Goal: Use online tool/utility: Use online tool/utility

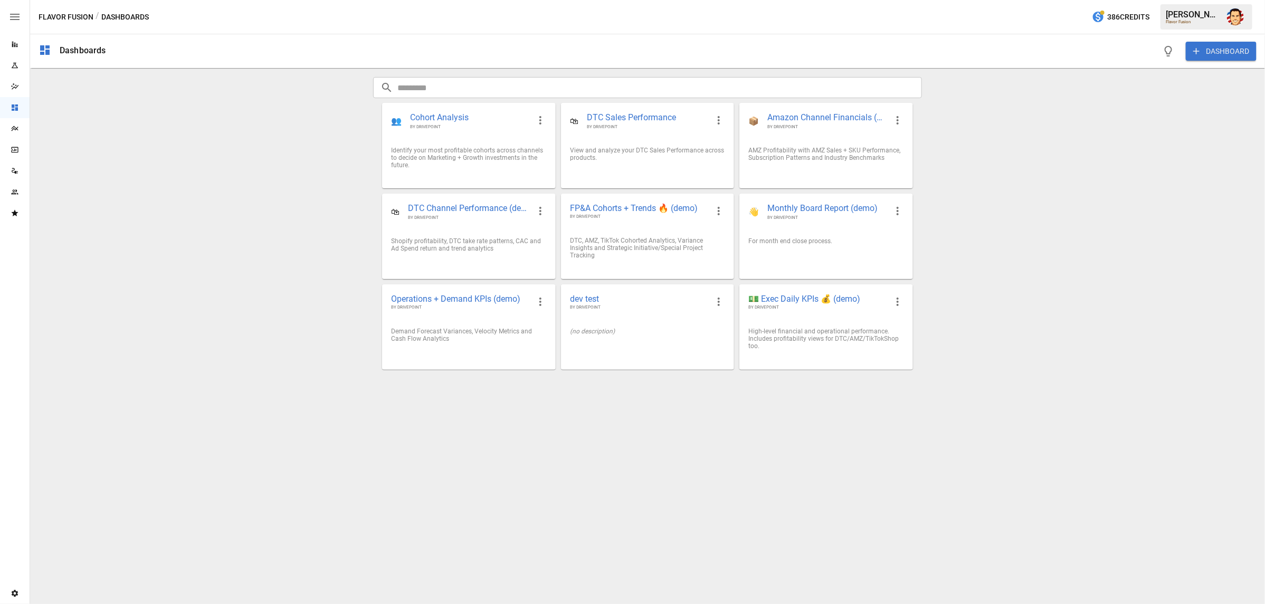
click at [254, 163] on div "Dashboards DASHBOARD ​ ​ 👥 Cohort Analysis BY DRIVEPOINT Identify your most pro…" at bounding box center [647, 319] width 1235 height 570
click at [292, 183] on div "Dashboards DASHBOARD ​ ​ 👥 Cohort Analysis BY DRIVEPOINT Identify your most pro…" at bounding box center [647, 319] width 1235 height 570
click at [1240, 15] on img "Austin Gardner-Smith" at bounding box center [1235, 16] width 17 height 17
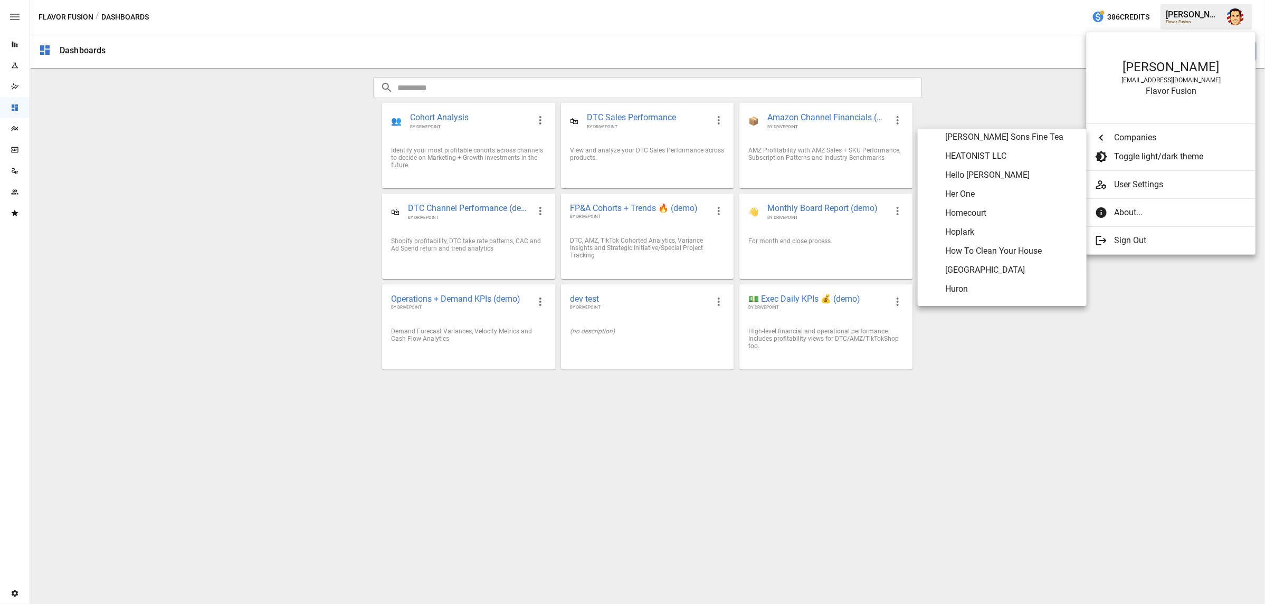
scroll to position [2321, 0]
drag, startPoint x: 1124, startPoint y: 376, endPoint x: 510, endPoint y: 370, distance: 613.4
click at [1121, 376] on div at bounding box center [632, 302] width 1265 height 604
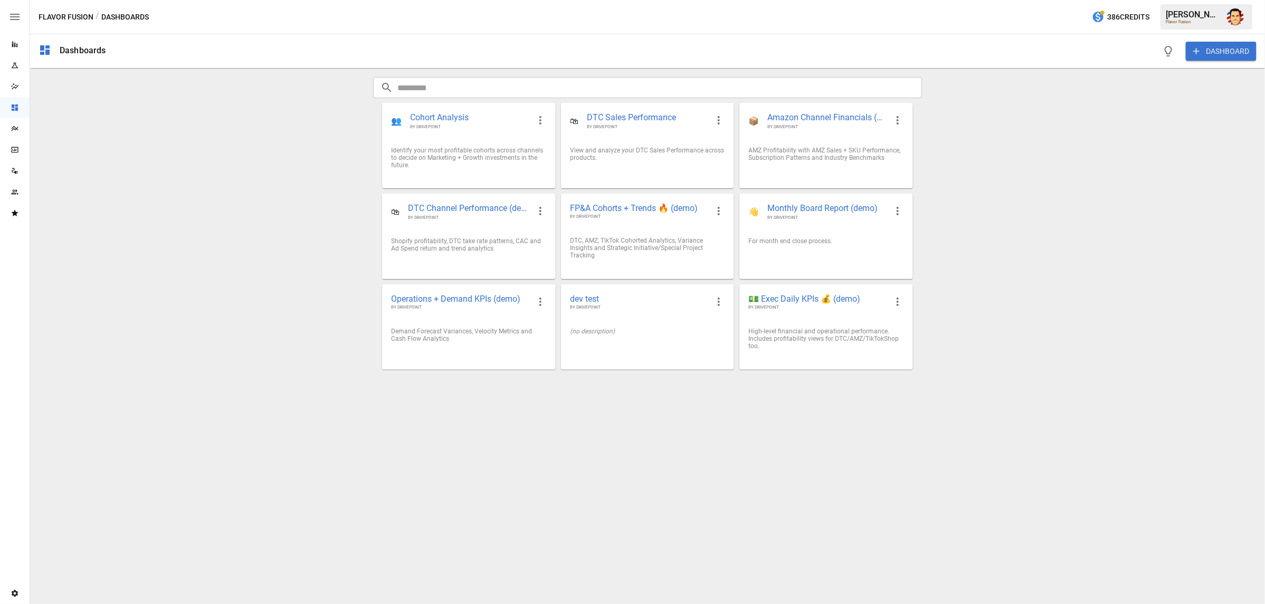
click at [220, 176] on div "Dashboards DASHBOARD ​ ​ 👥 Cohort Analysis BY DRIVEPOINT Identify your most pro…" at bounding box center [647, 319] width 1235 height 570
click at [278, 155] on div "Dashboards DASHBOARD ​ ​ 👥 Cohort Analysis BY DRIVEPOINT Identify your most pro…" at bounding box center [647, 319] width 1235 height 570
click at [289, 154] on div "Dashboards DASHBOARD ​ ​ 👥 Cohort Analysis BY DRIVEPOINT Identify your most pro…" at bounding box center [647, 319] width 1235 height 570
click at [291, 154] on div "Dashboards DASHBOARD ​ ​ 👥 Cohort Analysis BY DRIVEPOINT Identify your most pro…" at bounding box center [647, 319] width 1235 height 570
click at [1239, 18] on img "Austin Gardner-Smith" at bounding box center [1235, 16] width 17 height 17
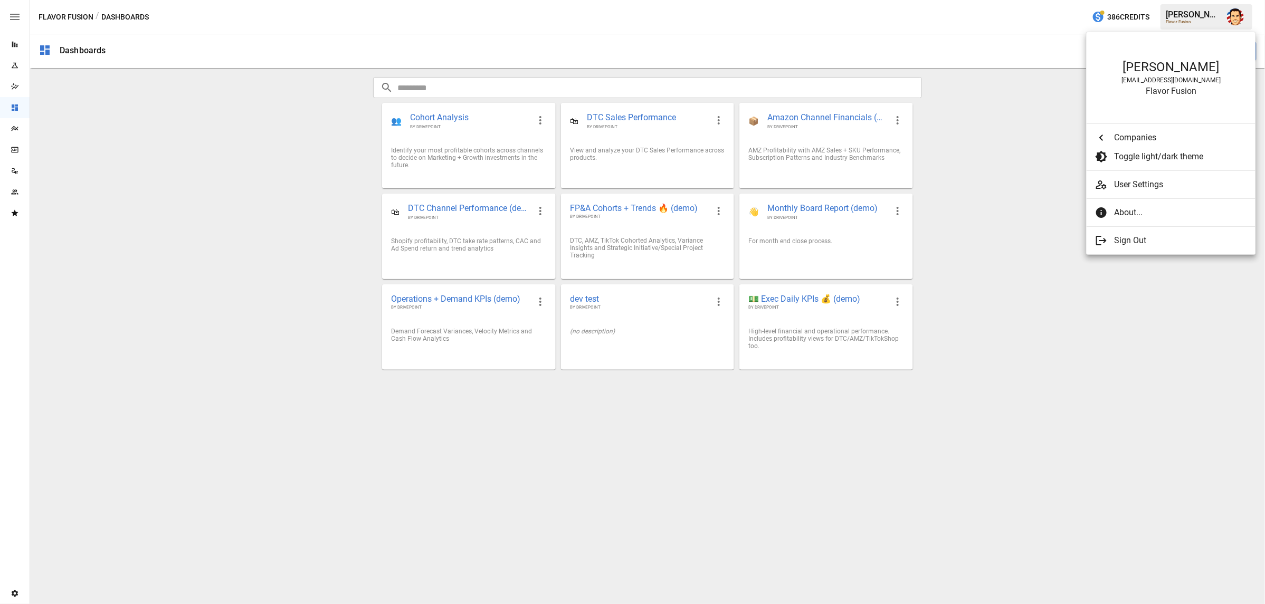
scroll to position [0, 0]
click at [1056, 99] on div at bounding box center [632, 302] width 1265 height 604
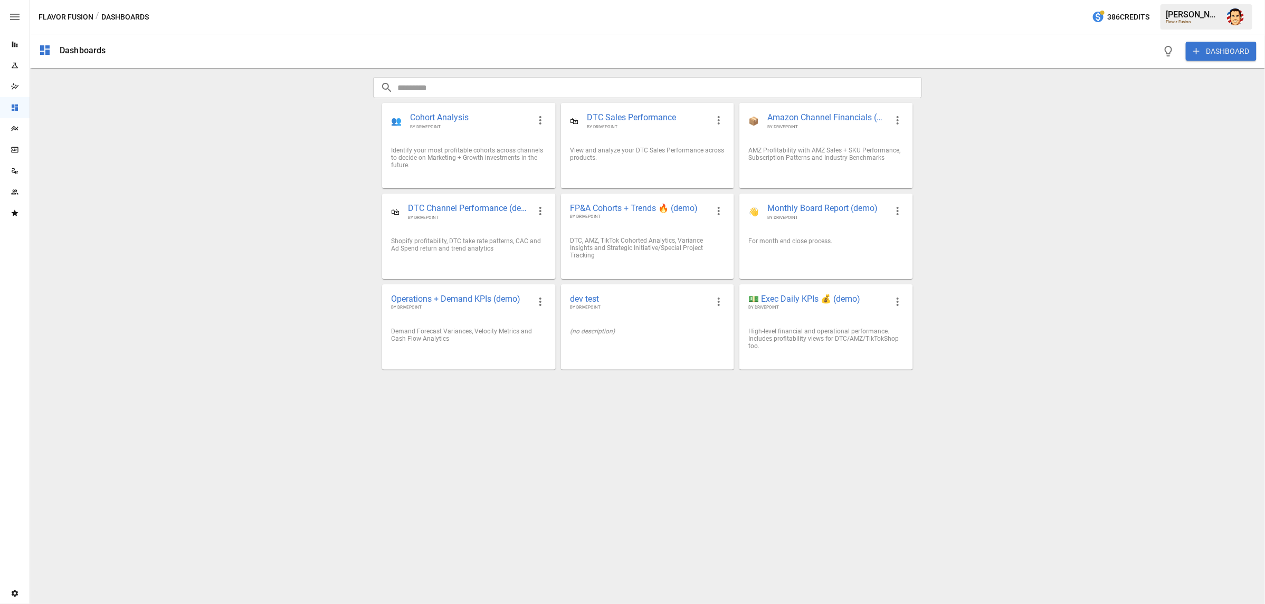
click at [15, 50] on div "Reports" at bounding box center [15, 44] width 30 height 21
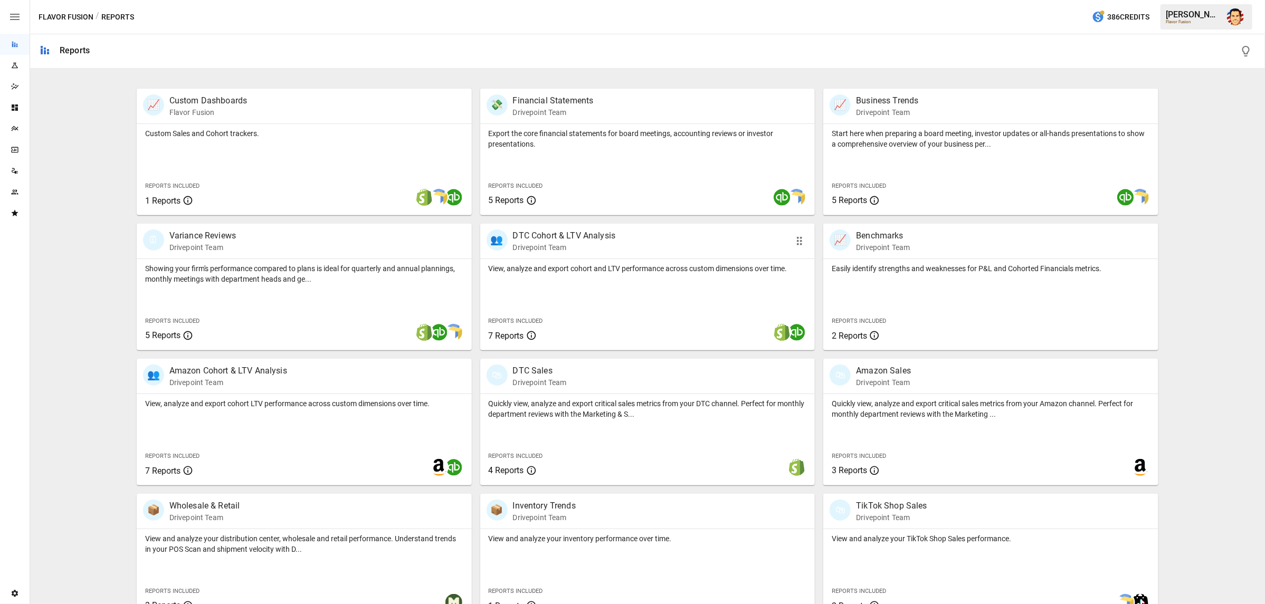
scroll to position [191, 0]
click at [555, 277] on div "View, analyze and export cohort and LTV performance across custom dimensions ov…" at bounding box center [647, 307] width 335 height 91
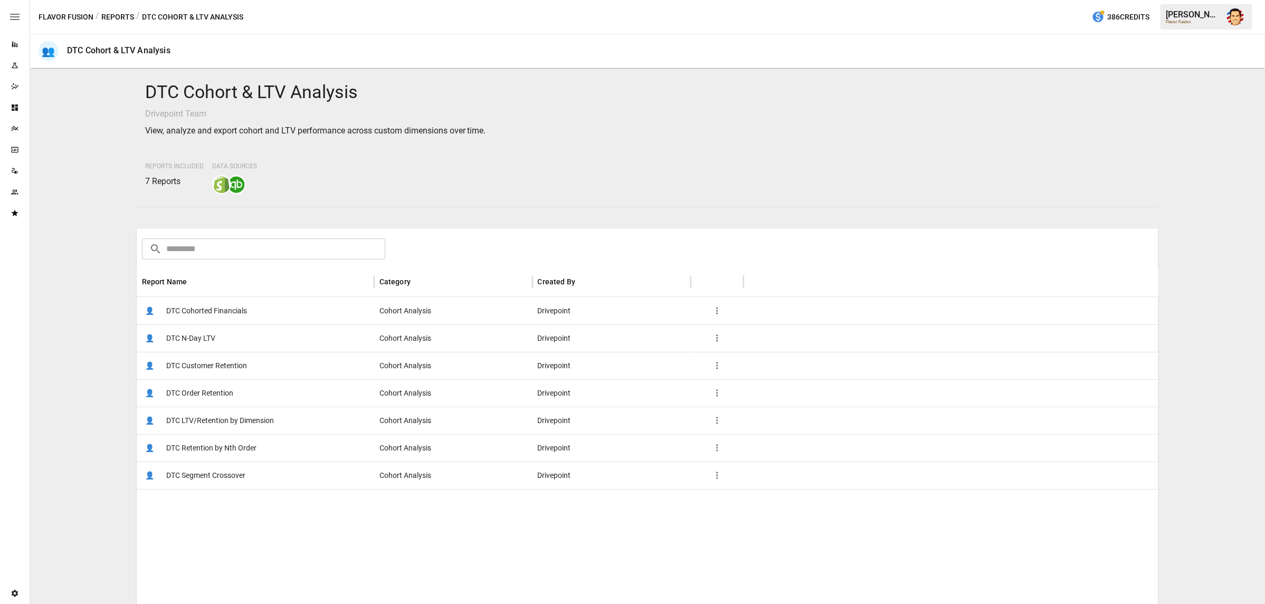
click at [196, 309] on span "DTC Cohorted Financials" at bounding box center [206, 311] width 81 height 27
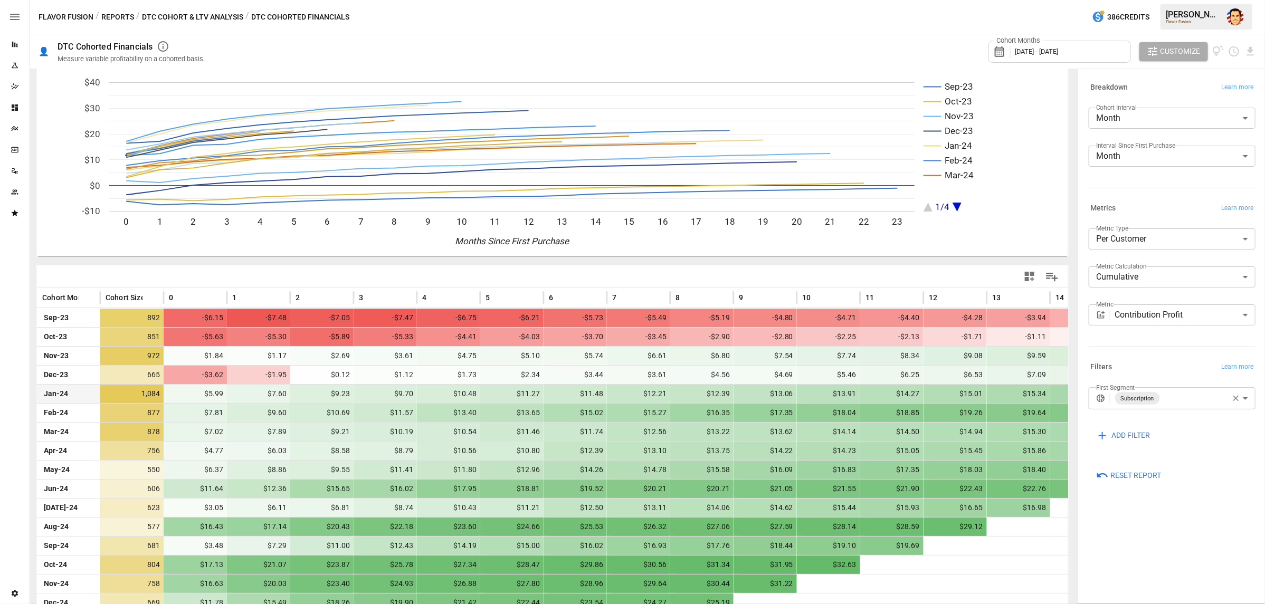
scroll to position [56, 0]
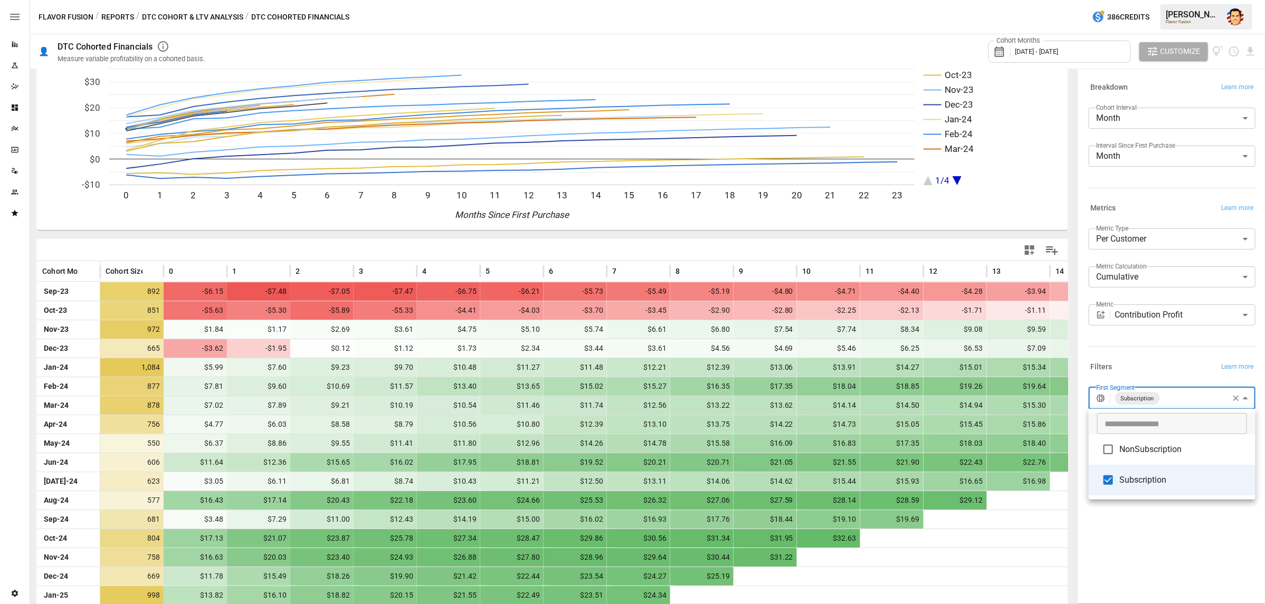
click at [1177, 0] on body "Reports Experiments Dazzler Studio Dashboards Plans SmartModel ™ Data Sources T…" at bounding box center [632, 0] width 1265 height 0
click at [1171, 356] on div at bounding box center [632, 302] width 1265 height 604
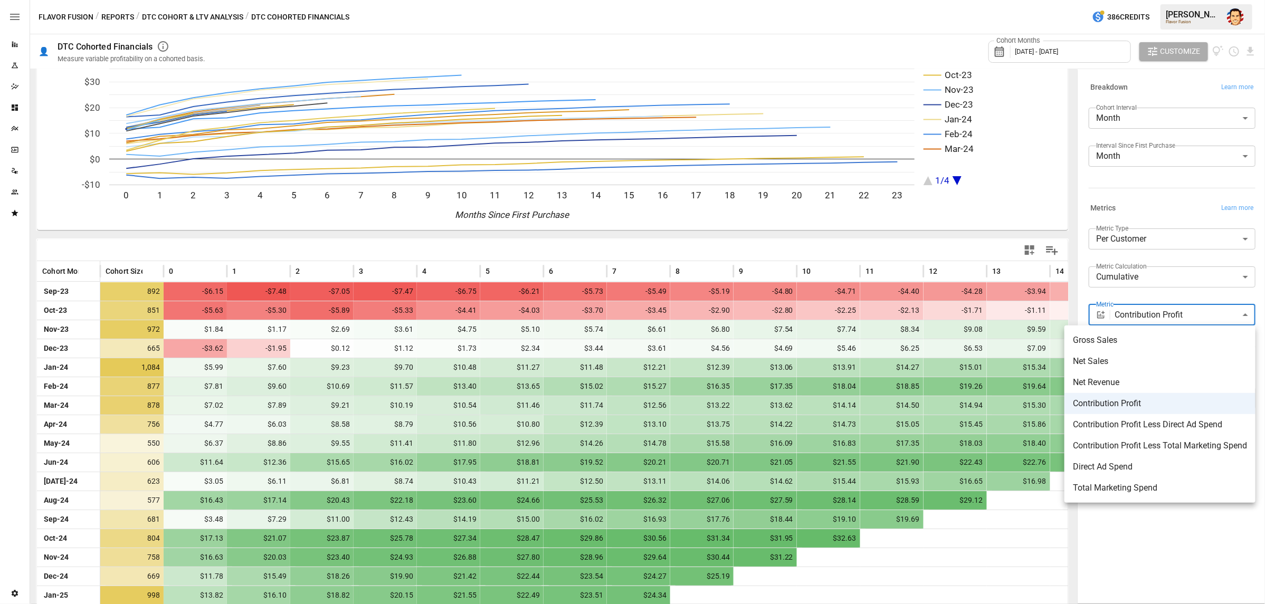
click at [1160, 0] on body "Reports Experiments Dazzler Studio Dashboards Plans SmartModel ™ Data Sources T…" at bounding box center [632, 0] width 1265 height 0
click at [1133, 430] on span "Contribution Profit Less Direct Ad Spend" at bounding box center [1160, 425] width 174 height 13
type input "**********"
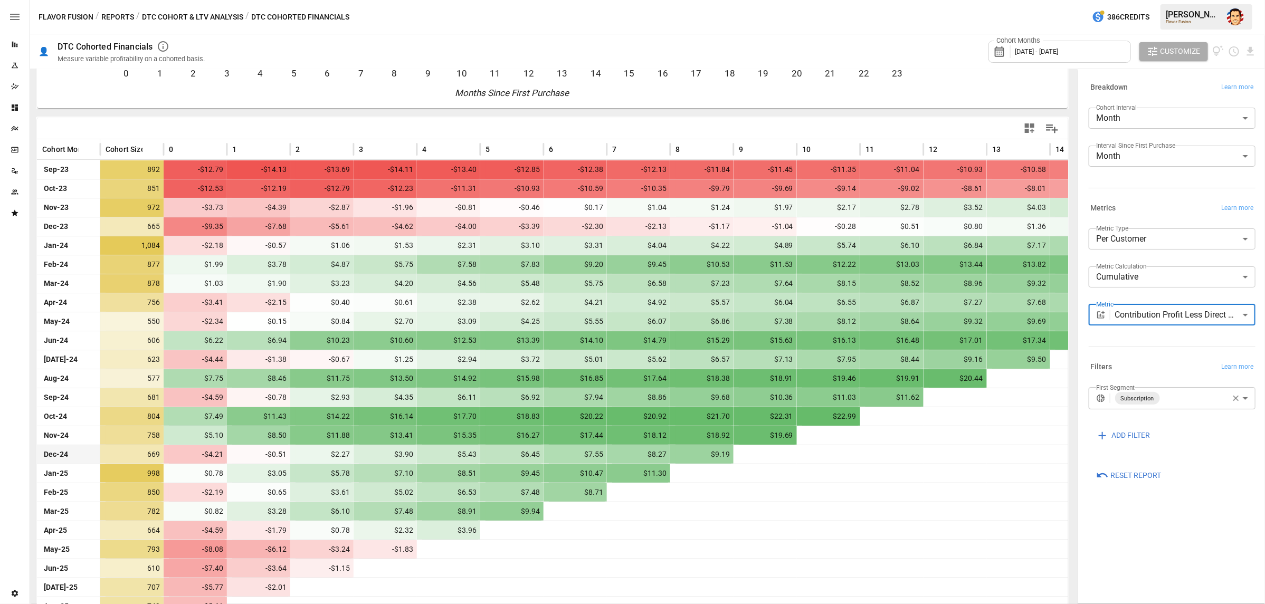
scroll to position [195, 0]
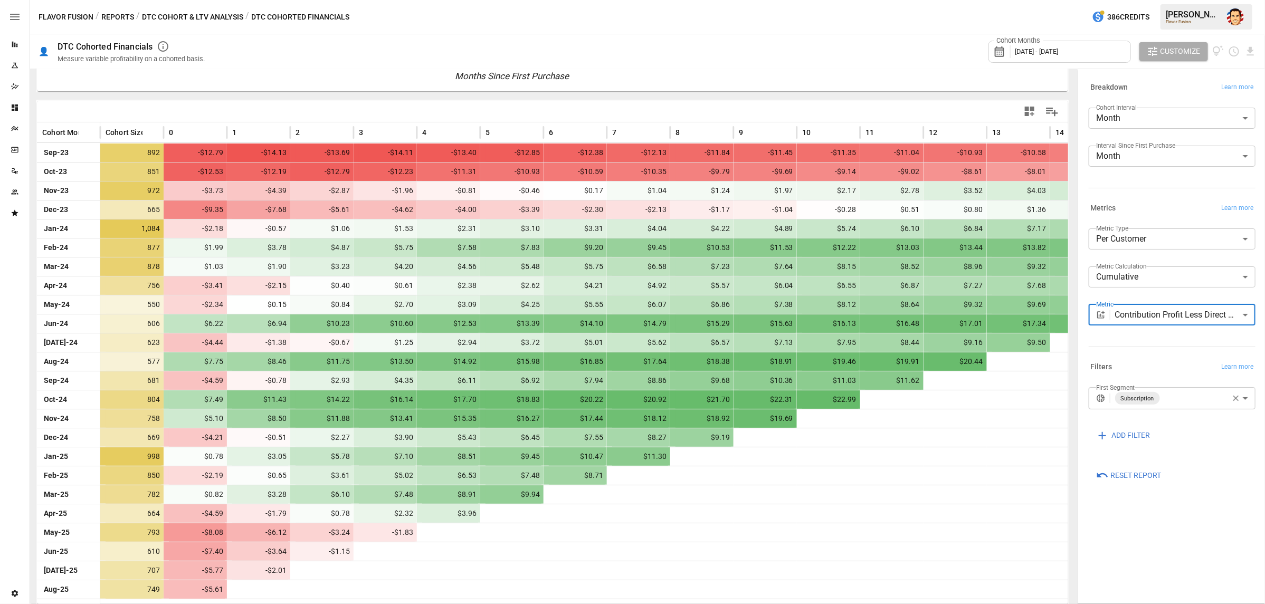
click at [1173, 0] on body "Reports Experiments Dazzler Studio Dashboards Plans SmartModel ™ Data Sources T…" at bounding box center [632, 0] width 1265 height 0
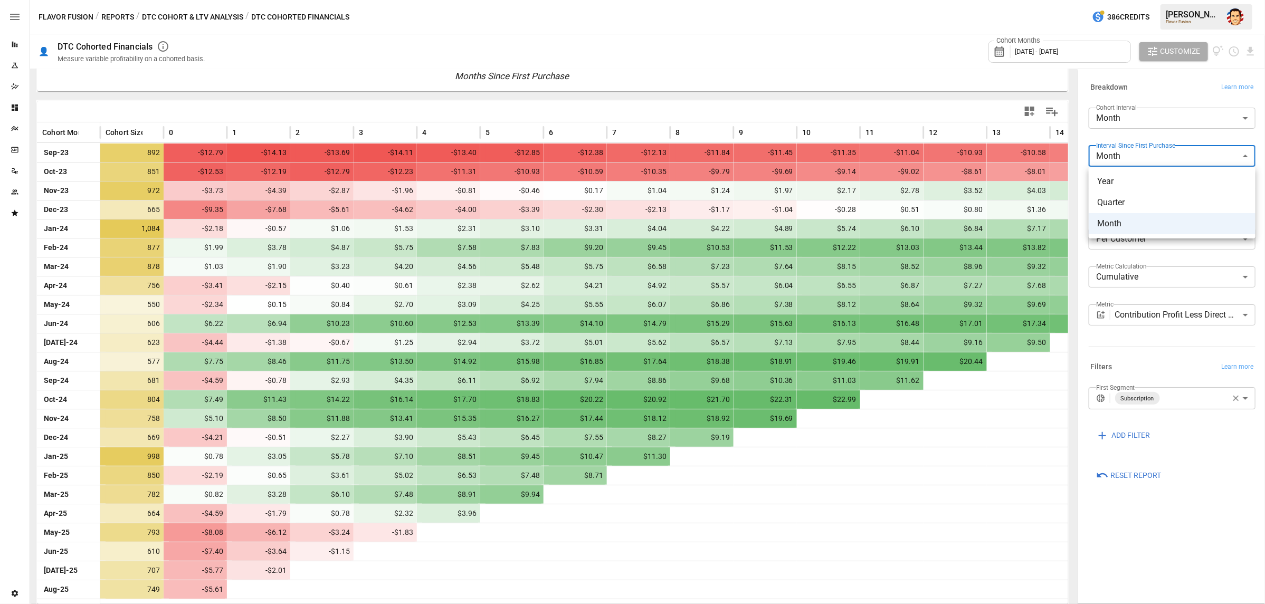
click at [1154, 134] on div at bounding box center [632, 302] width 1265 height 604
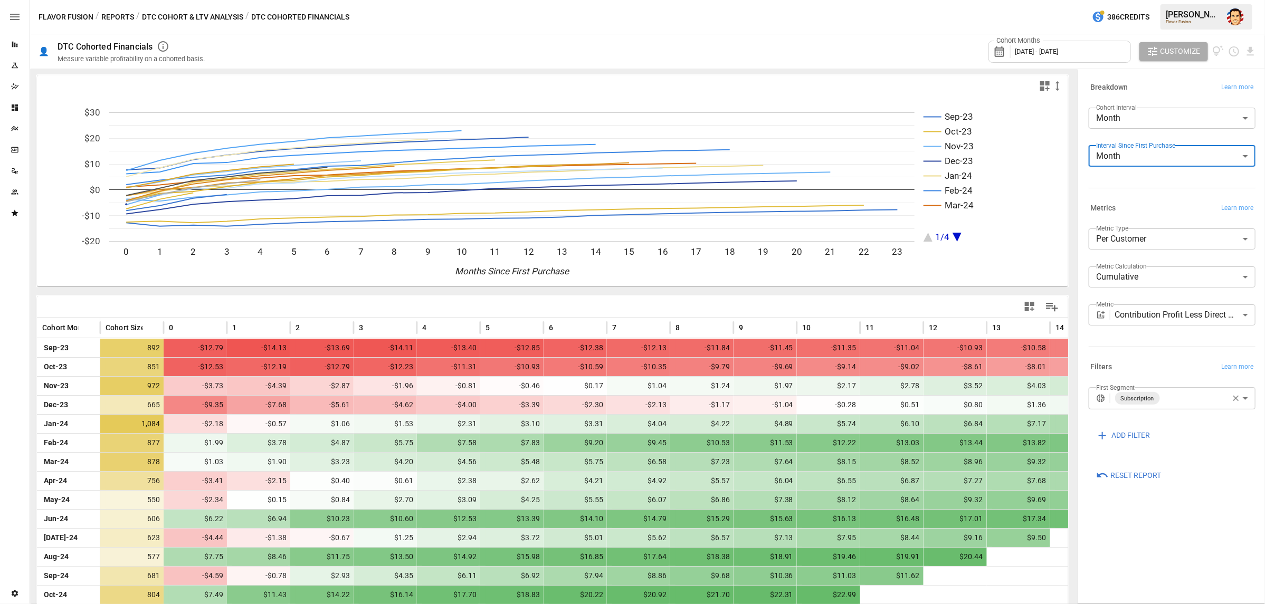
click at [117, 20] on button "Reports" at bounding box center [117, 17] width 33 height 13
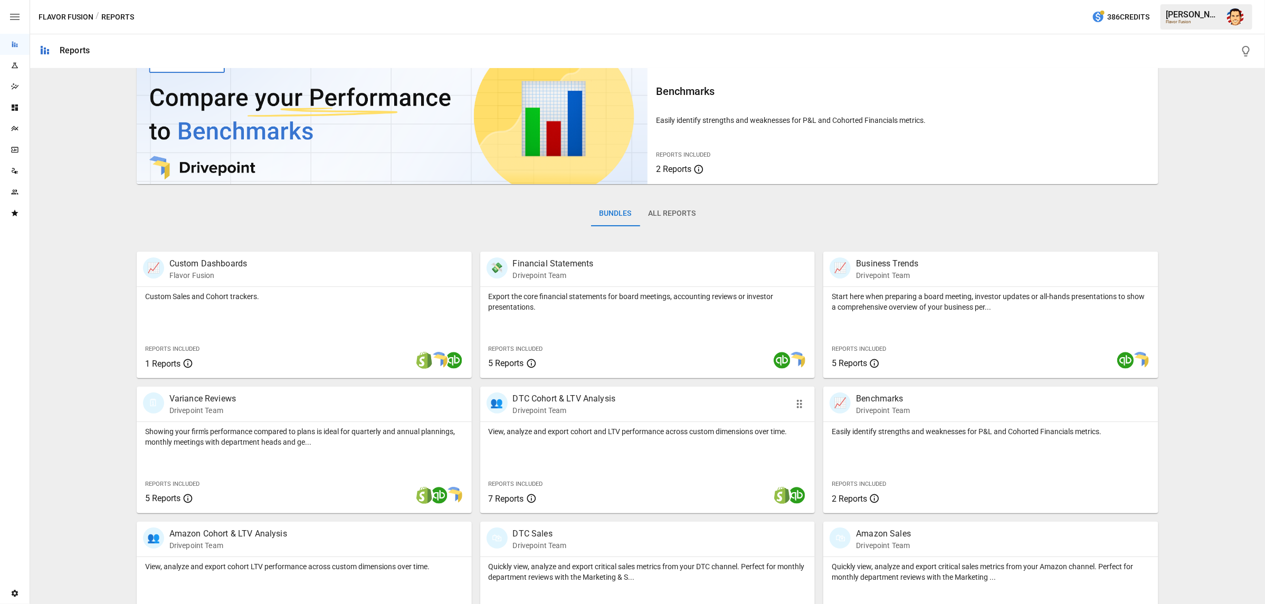
scroll to position [55, 0]
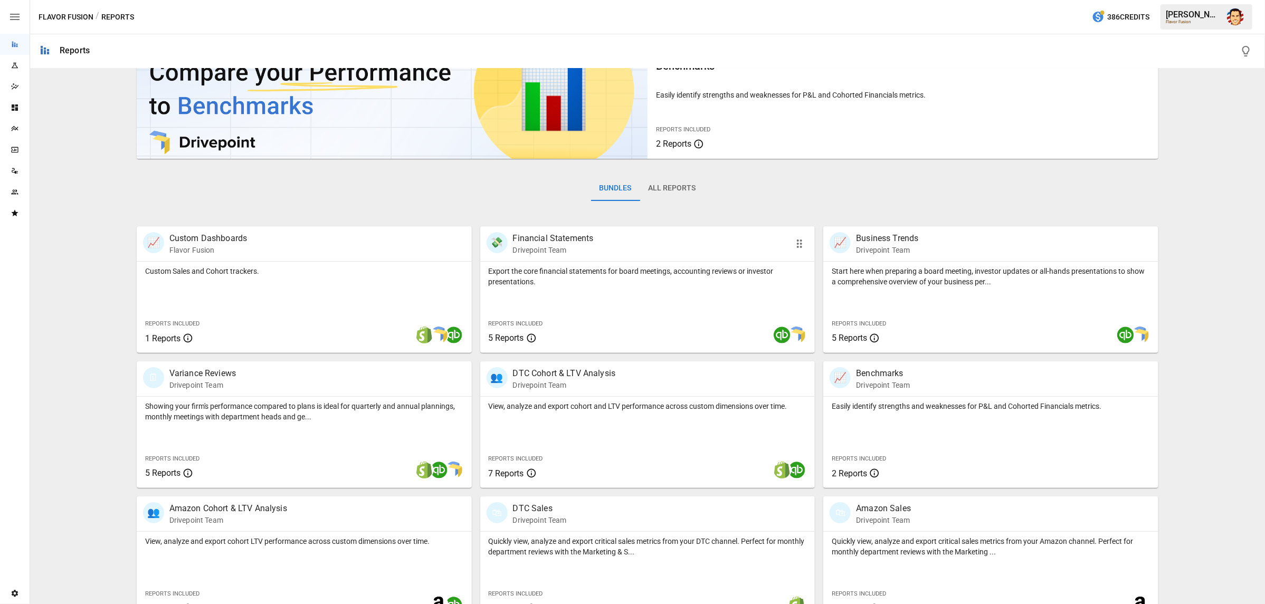
click at [592, 263] on div "Export the core financial statements for board meetings, accounting reviews or …" at bounding box center [647, 274] width 335 height 25
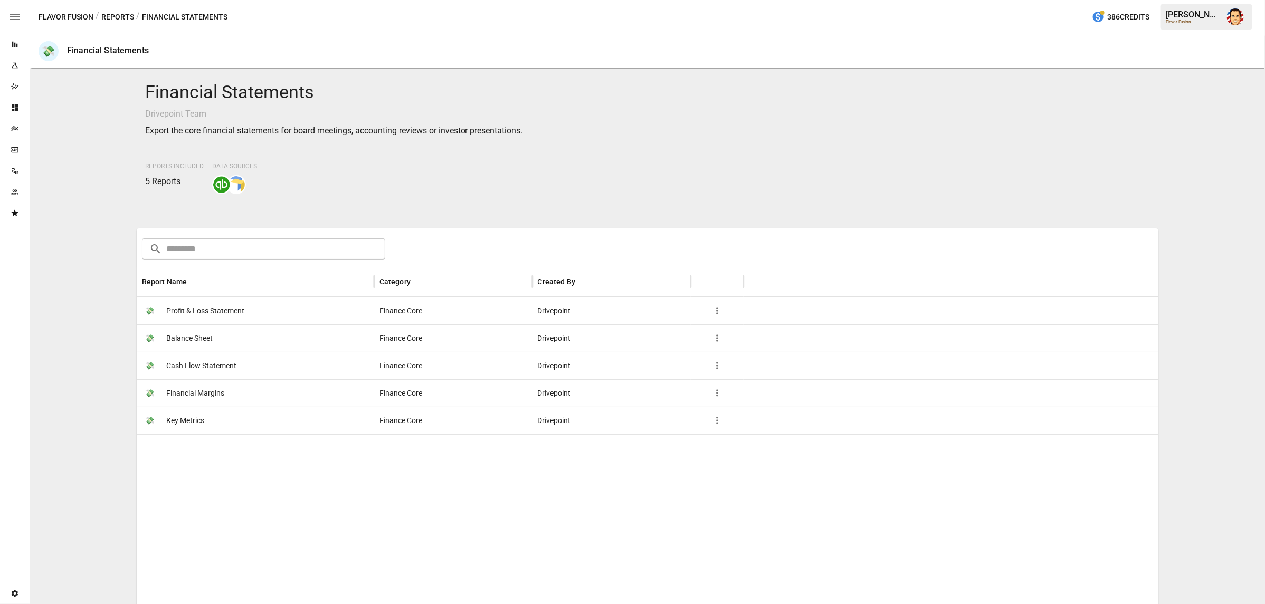
click at [231, 309] on span "Profit & Loss Statement" at bounding box center [205, 311] width 78 height 27
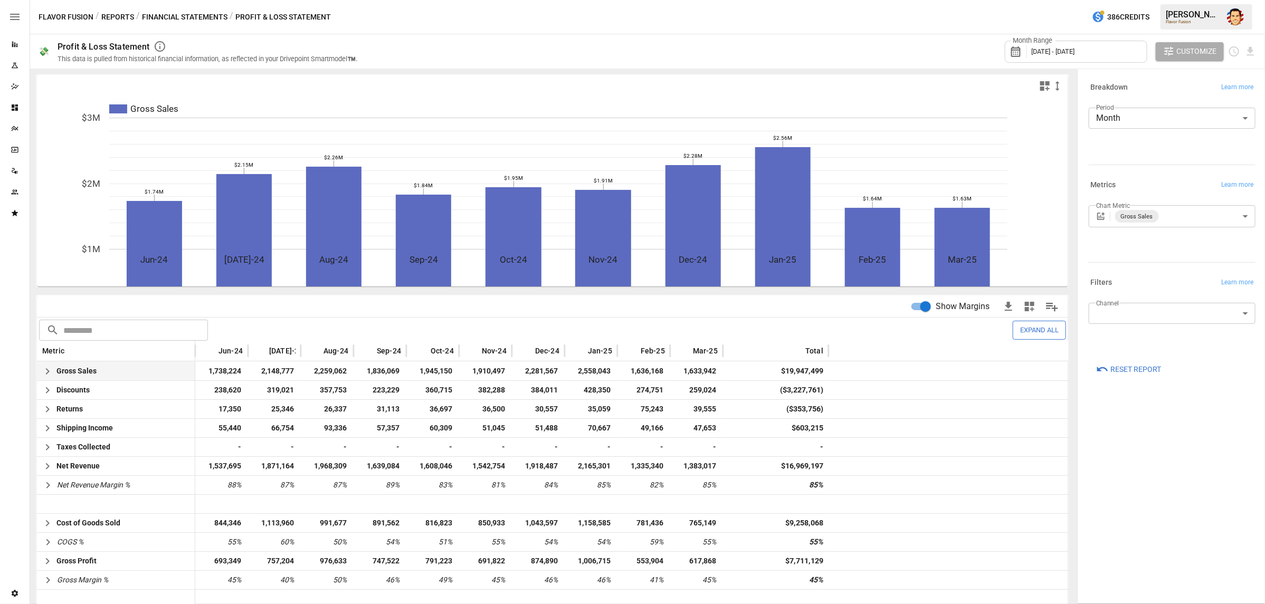
click at [45, 365] on icon "button" at bounding box center [47, 371] width 13 height 13
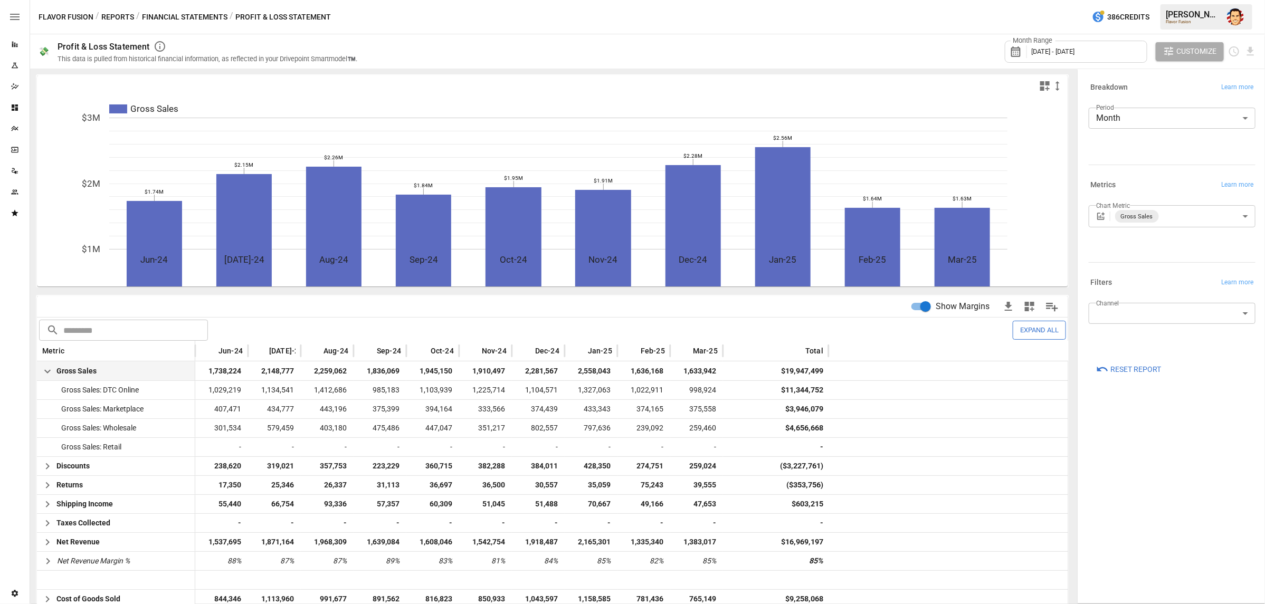
click at [112, 18] on button "Reports" at bounding box center [117, 17] width 33 height 13
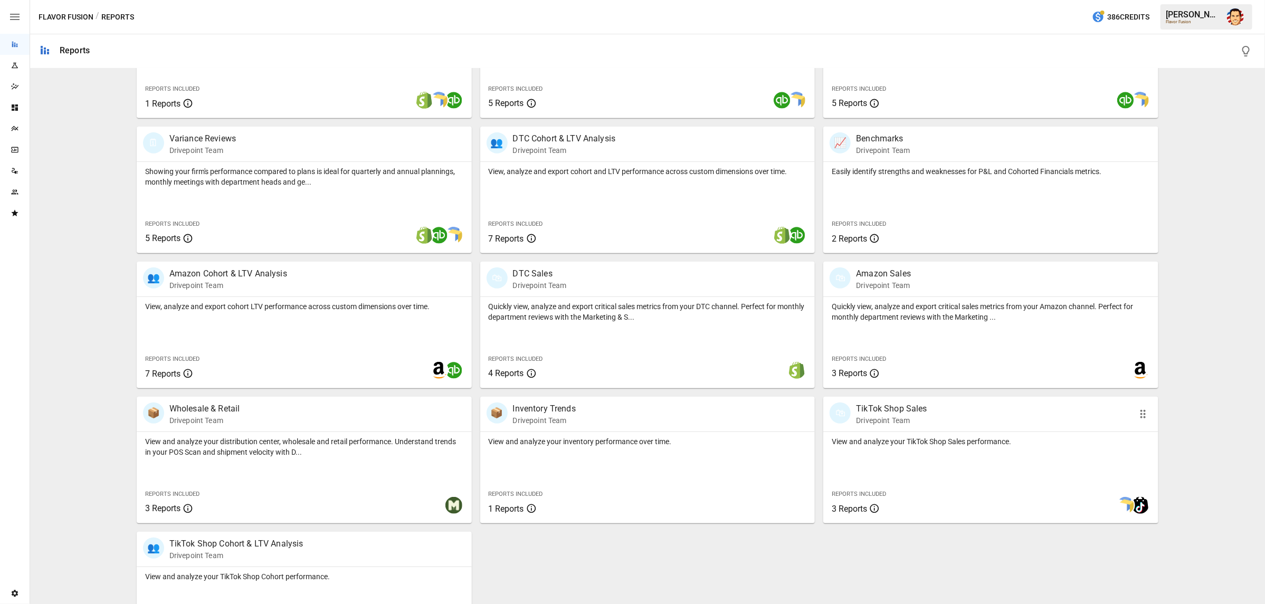
scroll to position [332, 0]
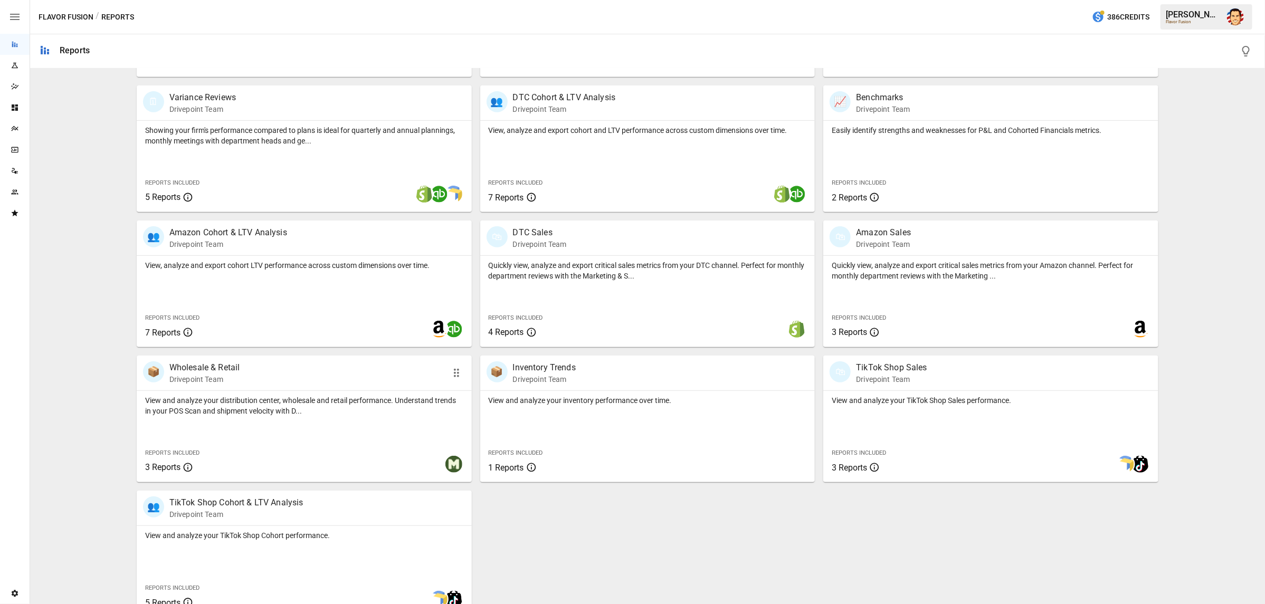
click at [209, 389] on div "📦 Wholesale & Retail Drivepoint Team" at bounding box center [304, 373] width 335 height 35
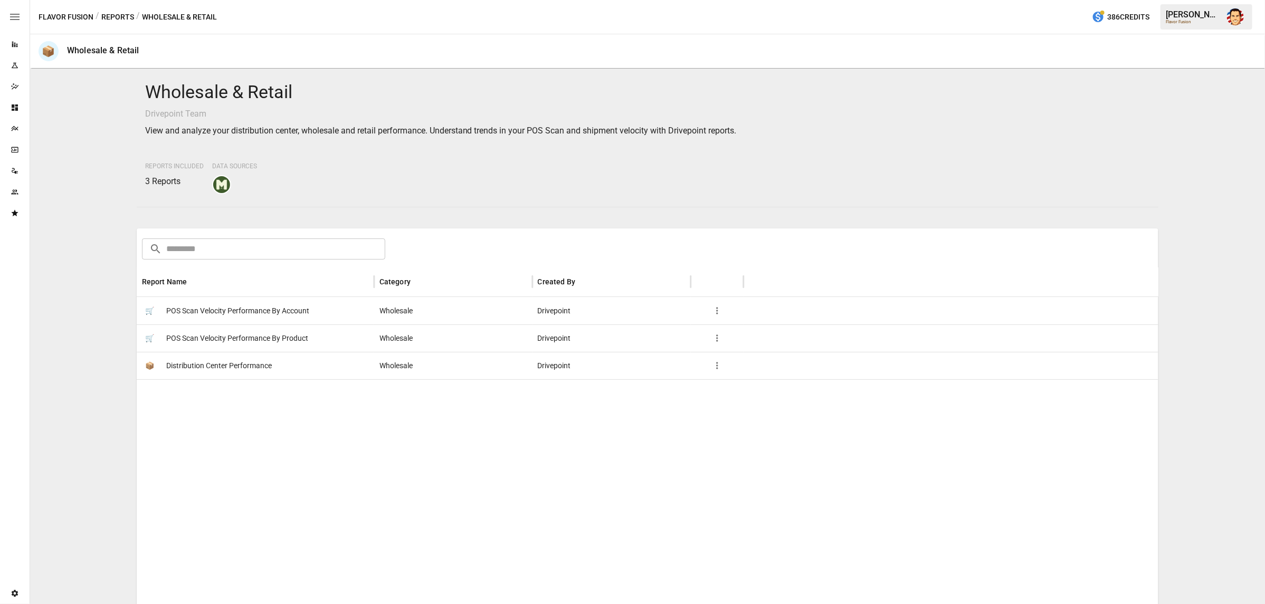
click at [195, 333] on span "POS Scan Velocity Performance By Product" at bounding box center [237, 338] width 142 height 27
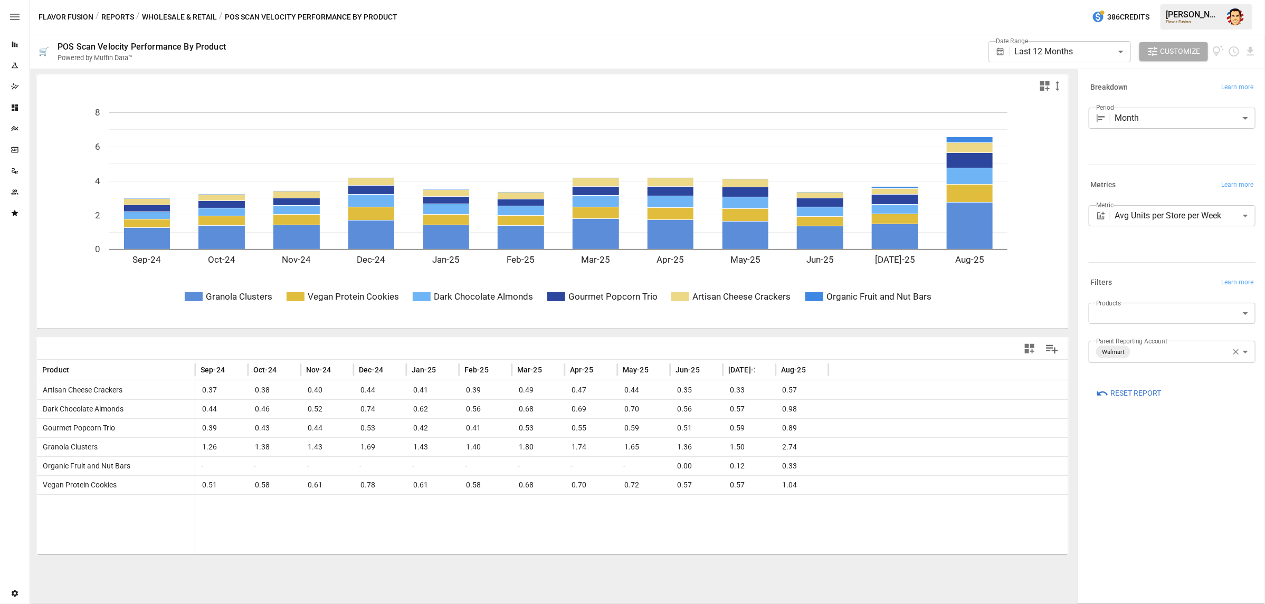
click at [119, 22] on button "Reports" at bounding box center [117, 17] width 33 height 13
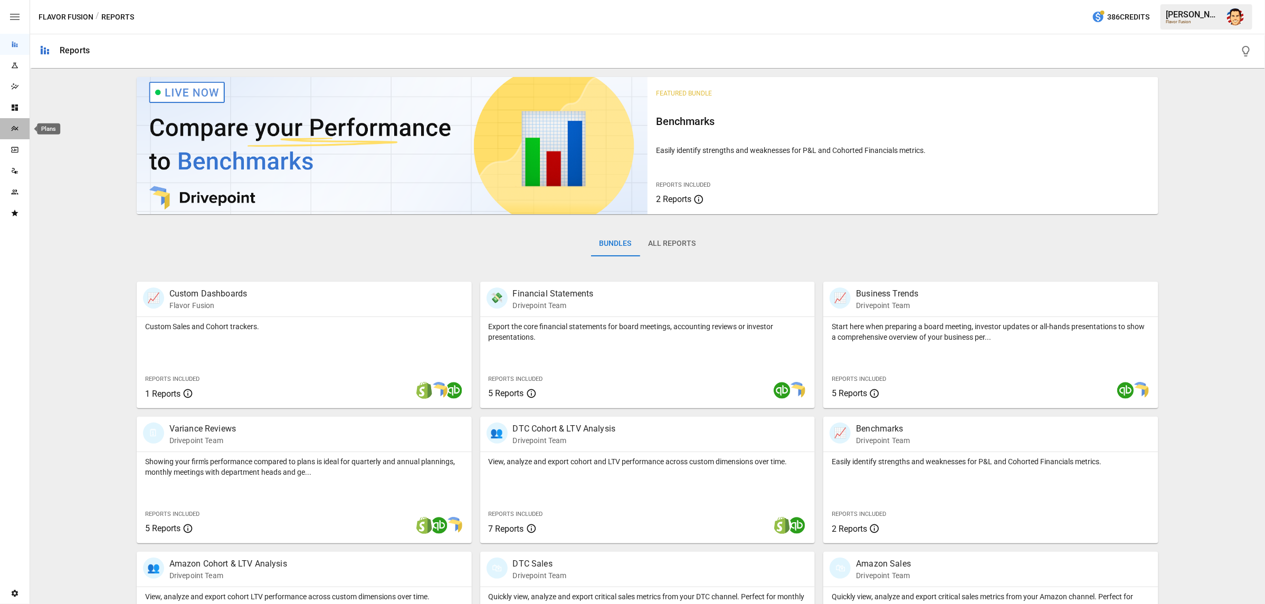
click at [15, 131] on icon "Plans" at bounding box center [15, 129] width 8 height 8
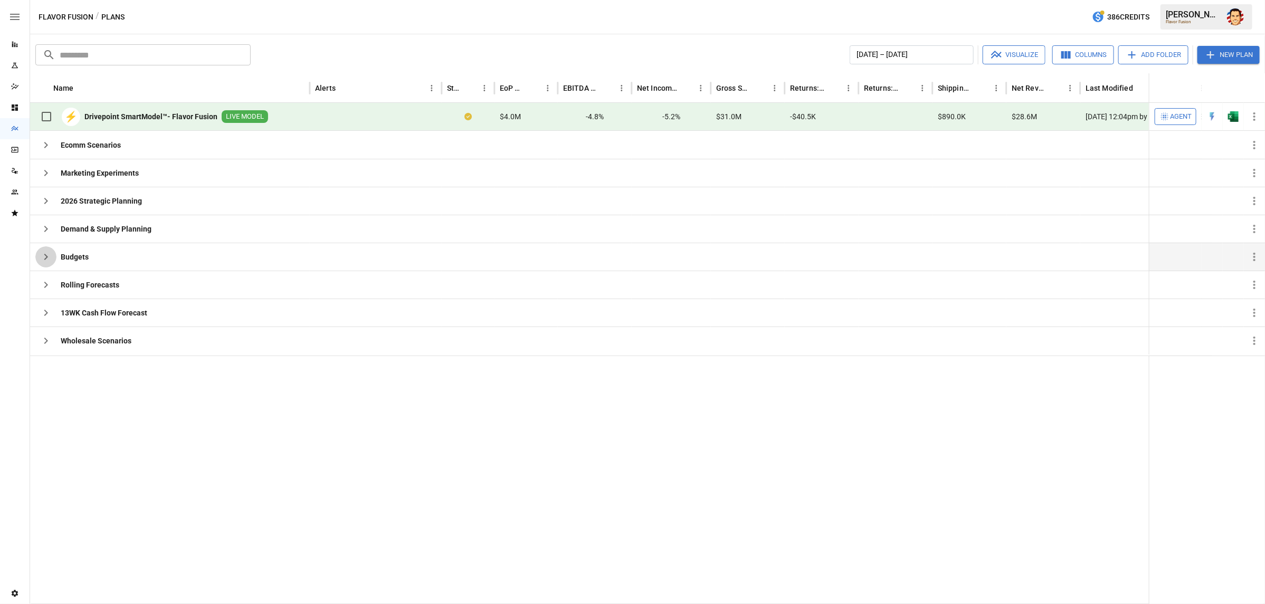
click at [51, 255] on icon "button" at bounding box center [46, 257] width 13 height 13
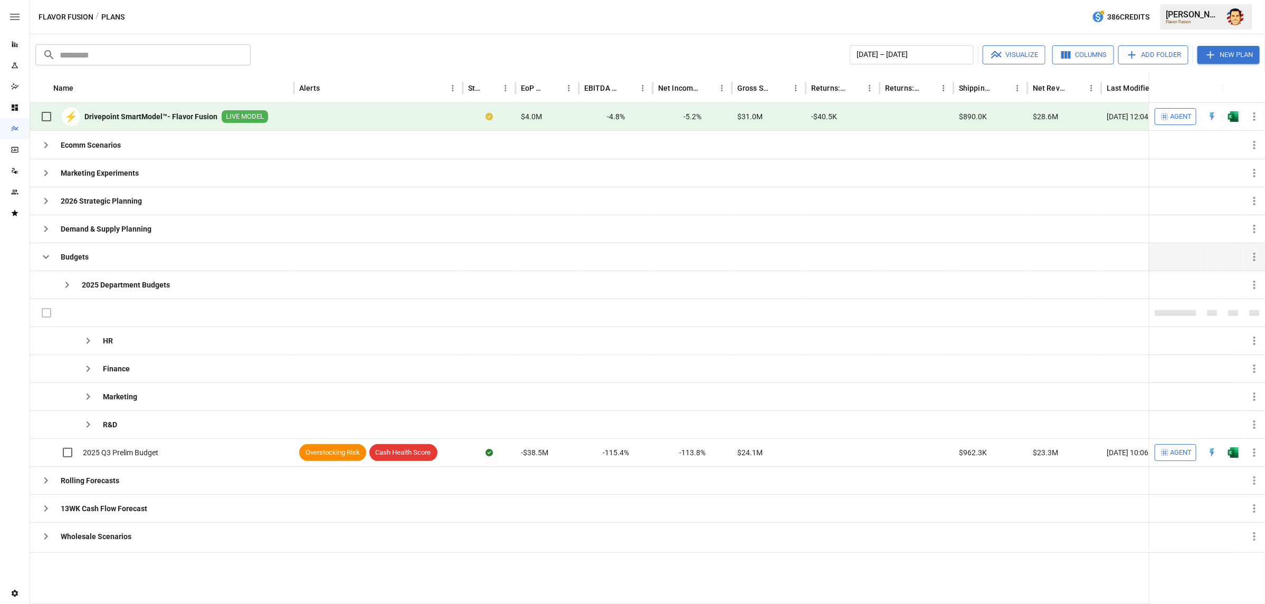
click at [50, 260] on icon "button" at bounding box center [46, 257] width 13 height 13
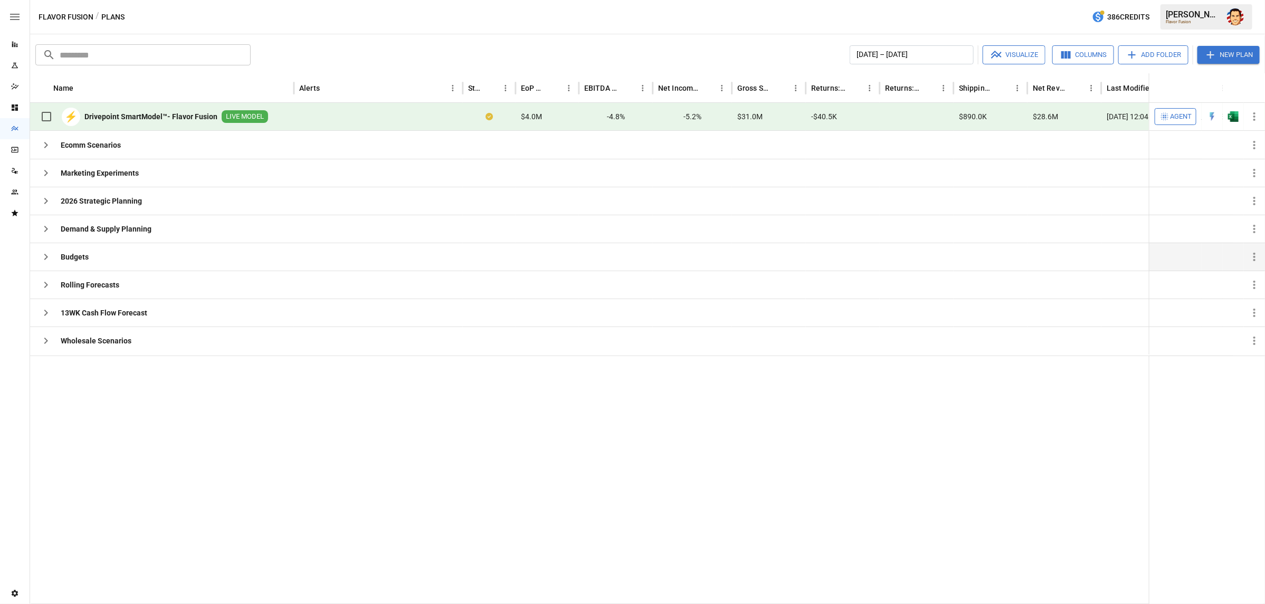
click at [149, 122] on div "⚡ Drivepoint SmartModel™- Flavor Fusion LIVE MODEL" at bounding box center [151, 117] width 233 height 22
click at [1228, 115] on img "Open in Excel" at bounding box center [1233, 116] width 11 height 11
click at [1169, 118] on icon "button" at bounding box center [1165, 116] width 11 height 11
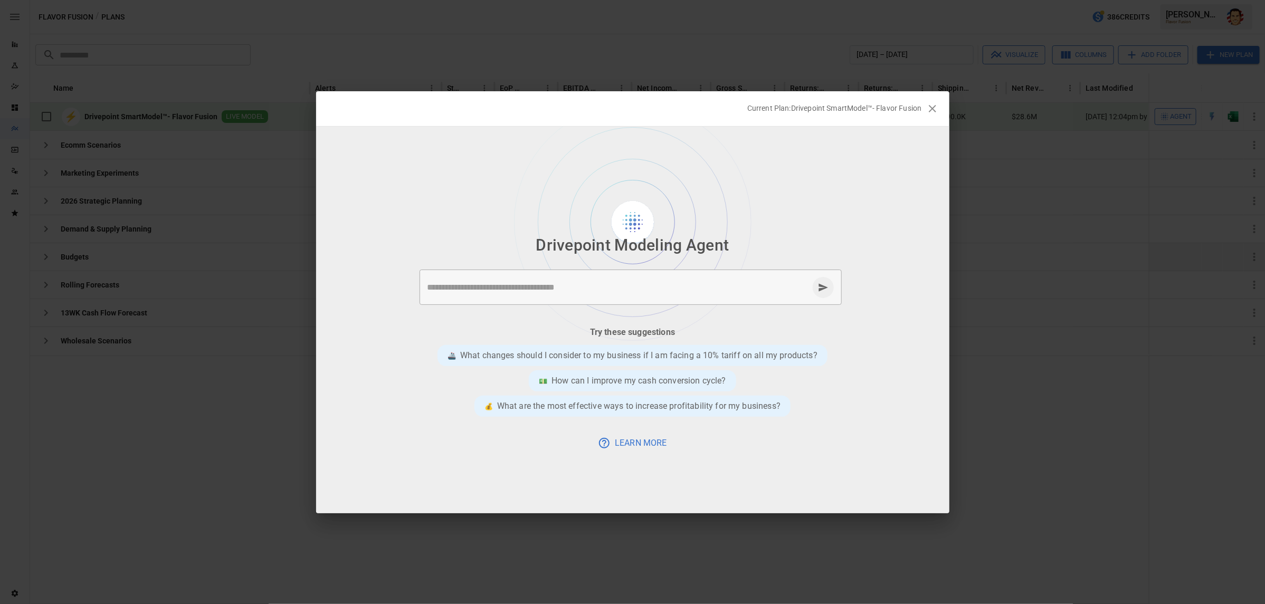
click at [542, 287] on textarea at bounding box center [618, 287] width 381 height 12
type textarea "**********"
click at [823, 288] on icon "send message" at bounding box center [824, 287] width 10 height 8
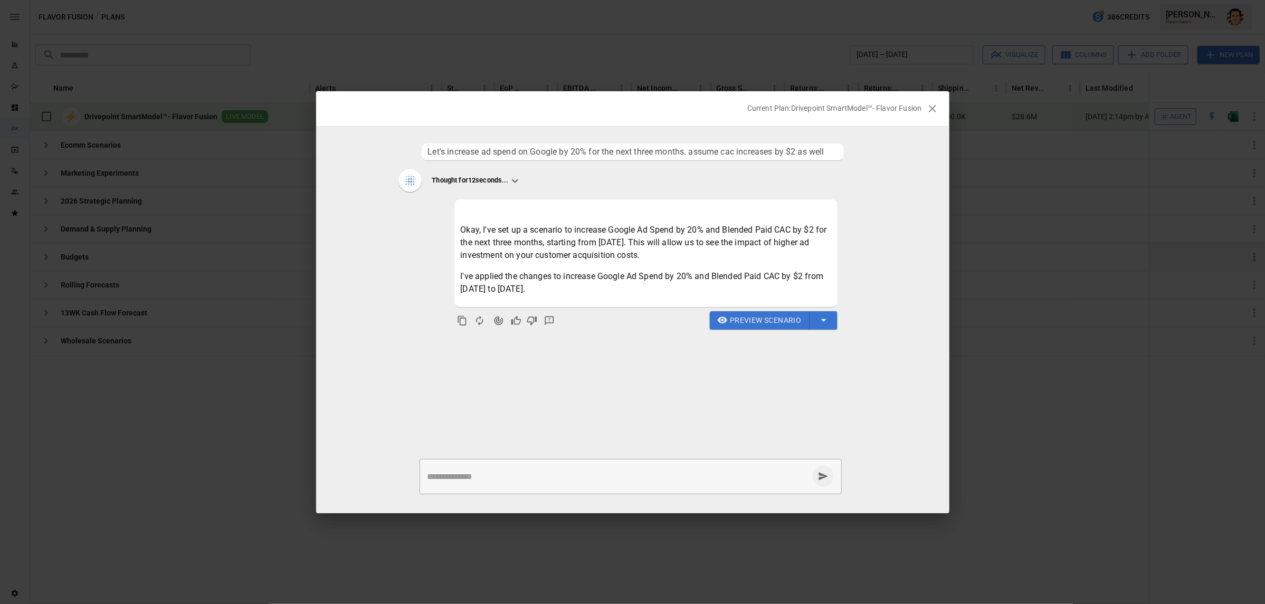
drag, startPoint x: 602, startPoint y: 245, endPoint x: 632, endPoint y: 259, distance: 33.3
click at [631, 257] on p "Okay, I've set up a scenario to increase Google Ad Spend by 20% and Blended Pai…" at bounding box center [646, 243] width 371 height 38
click at [632, 259] on p "Okay, I've set up a scenario to increase Google Ad Spend by 20% and Blended Pai…" at bounding box center [646, 243] width 371 height 38
click at [641, 282] on p "I've applied the changes to increase Google Ad Spend by 20% and Blended Paid CA…" at bounding box center [646, 282] width 371 height 25
click at [500, 320] on icon "Agent Changes Data" at bounding box center [499, 321] width 11 height 11
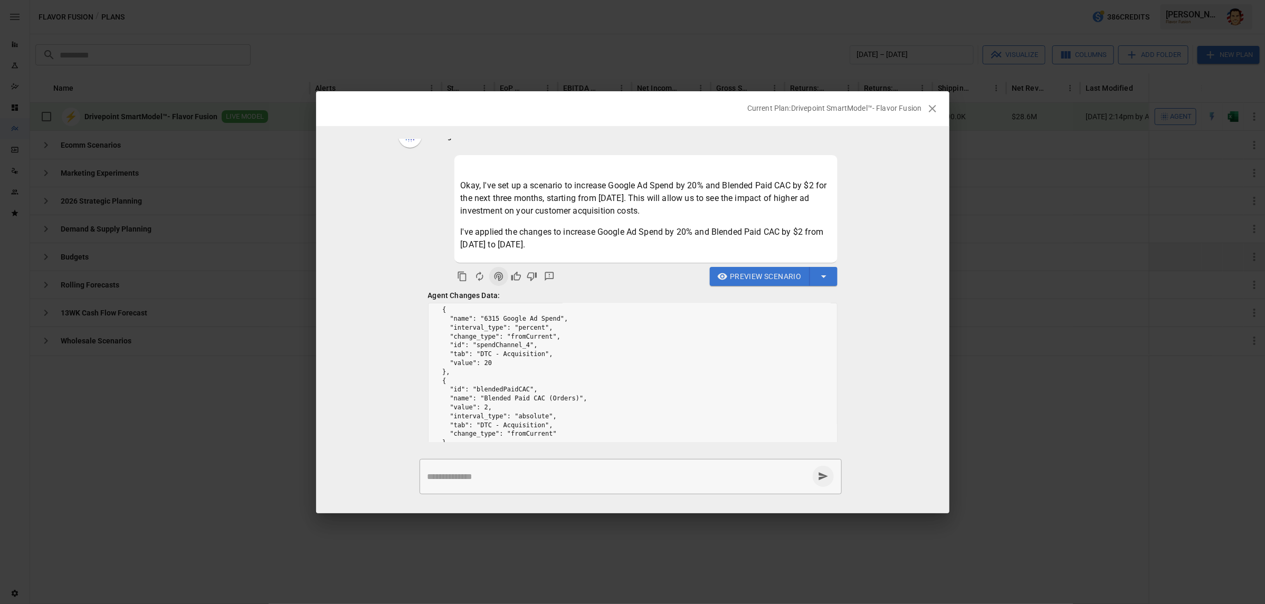
scroll to position [69, 0]
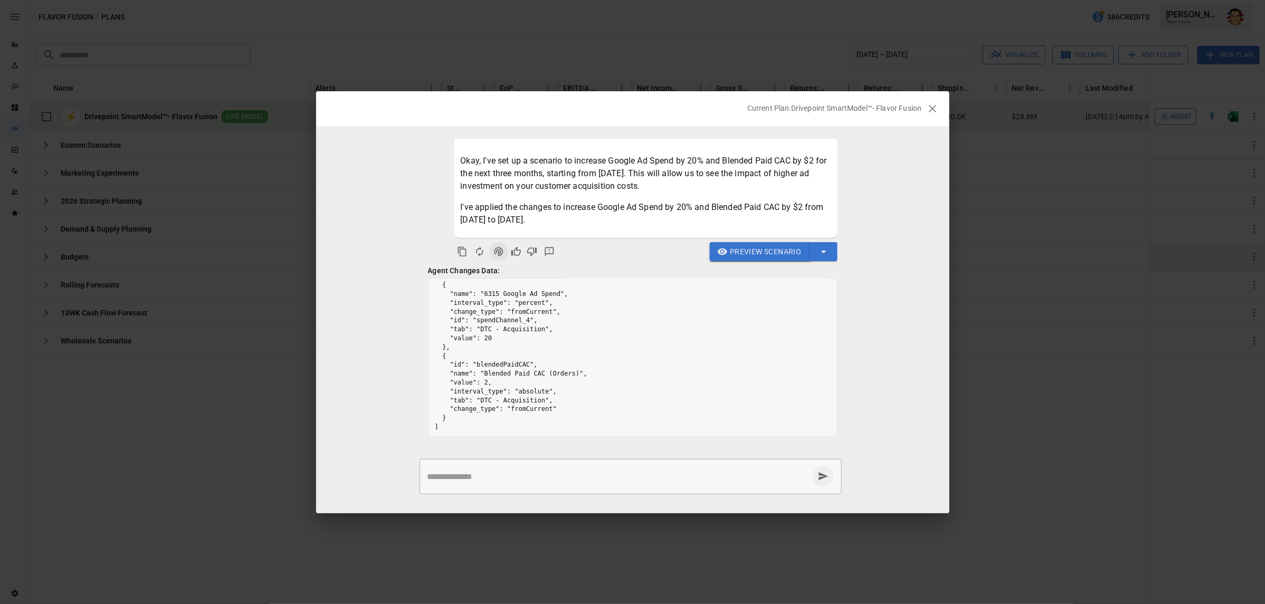
click at [784, 252] on span "Preview Scenario" at bounding box center [765, 251] width 71 height 13
click at [774, 250] on span "Preview Scenario" at bounding box center [765, 251] width 71 height 13
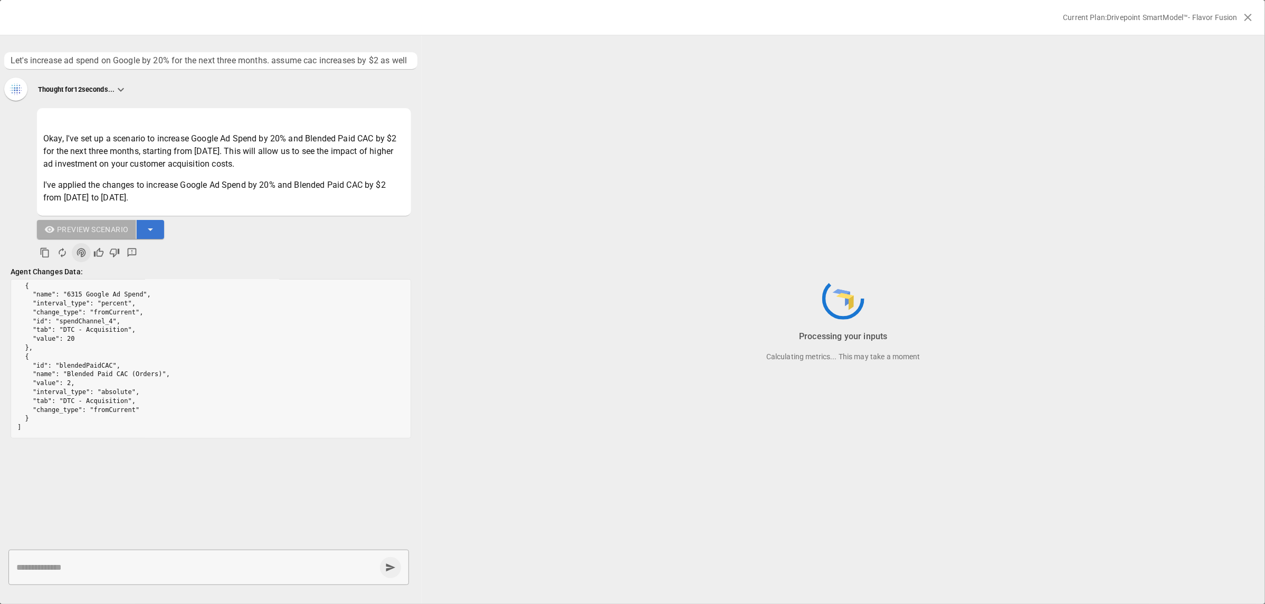
scroll to position [0, 0]
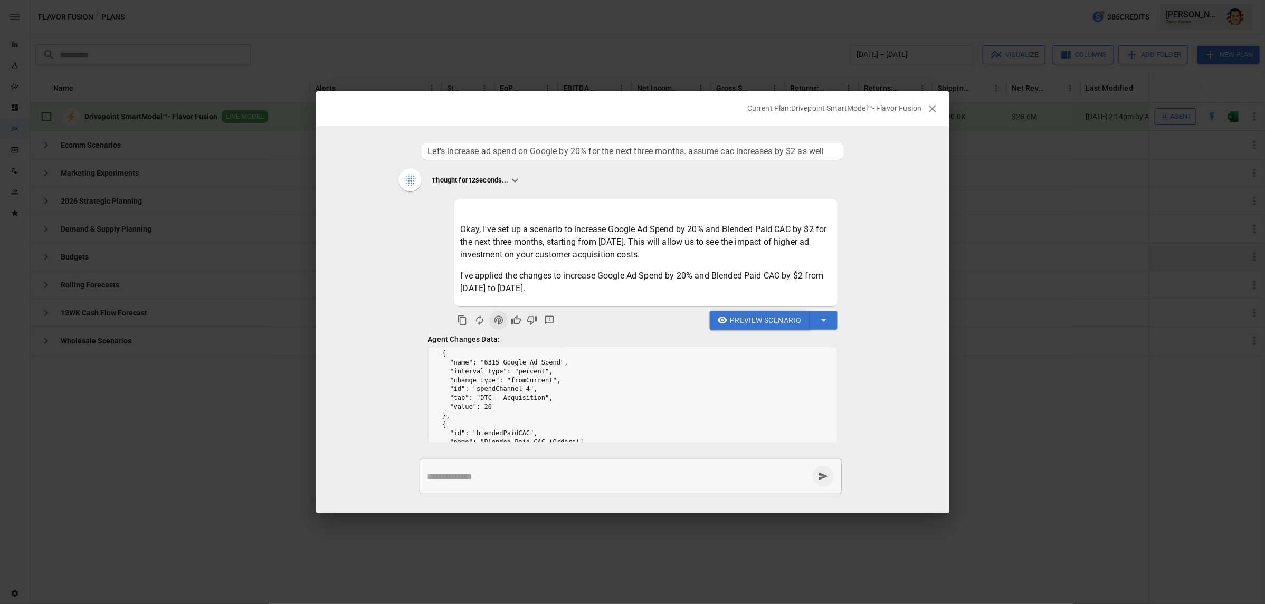
click at [756, 318] on span "Preview Scenario" at bounding box center [765, 320] width 71 height 13
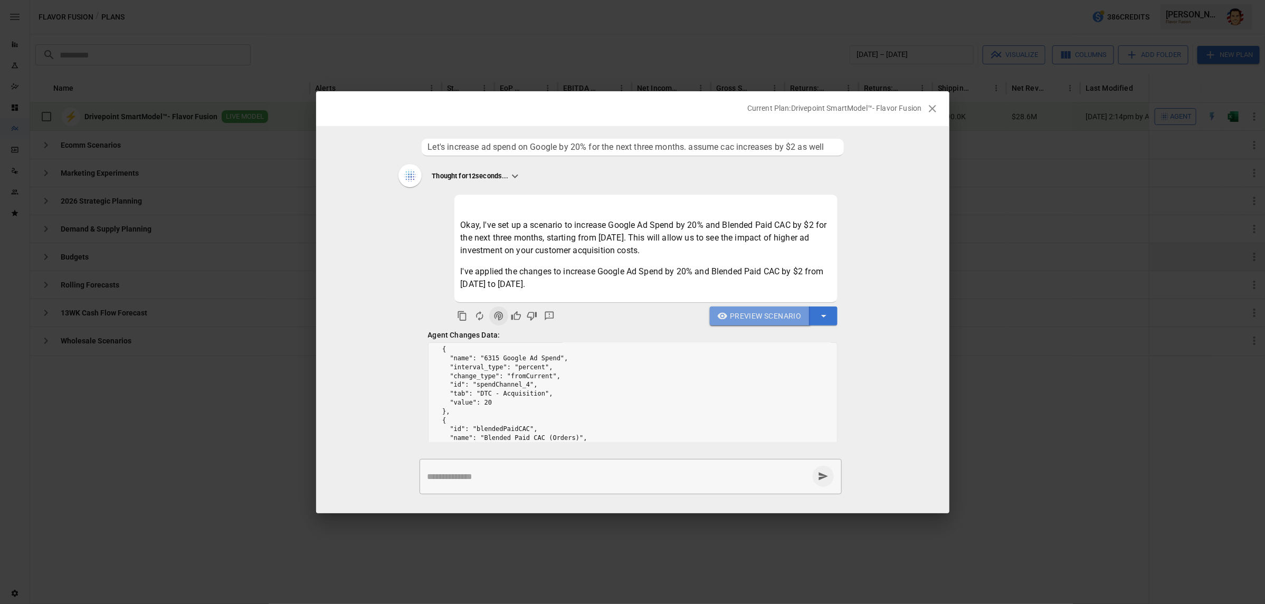
click at [755, 319] on span "Preview Scenario" at bounding box center [765, 316] width 71 height 13
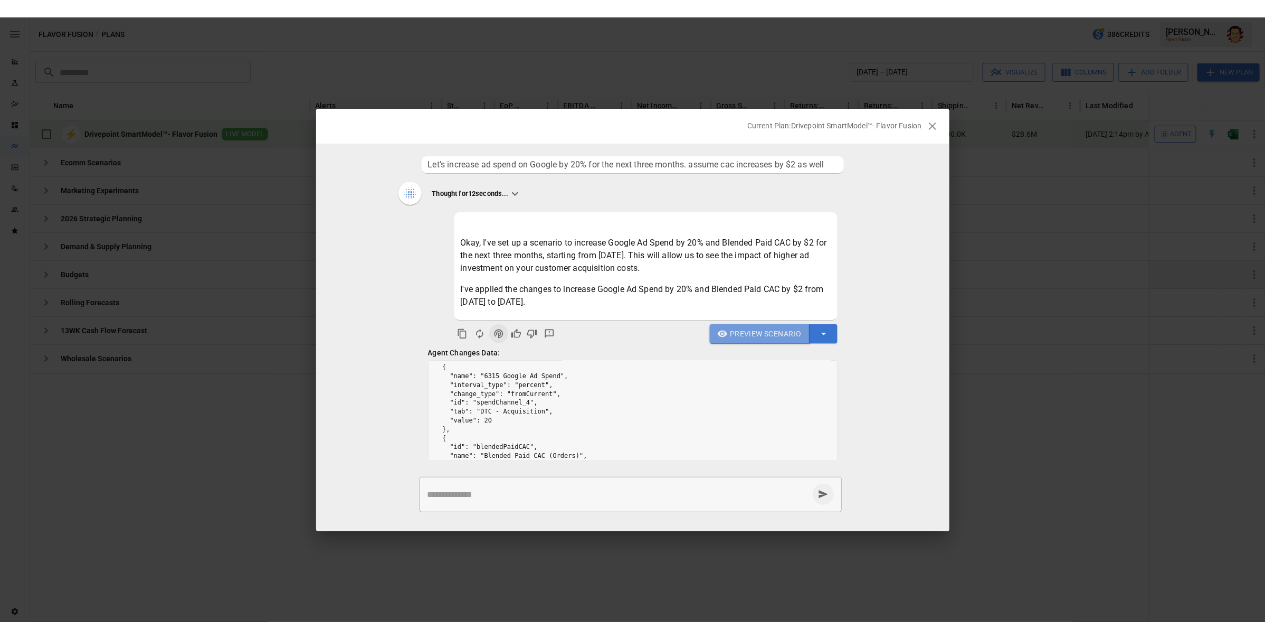
scroll to position [0, 0]
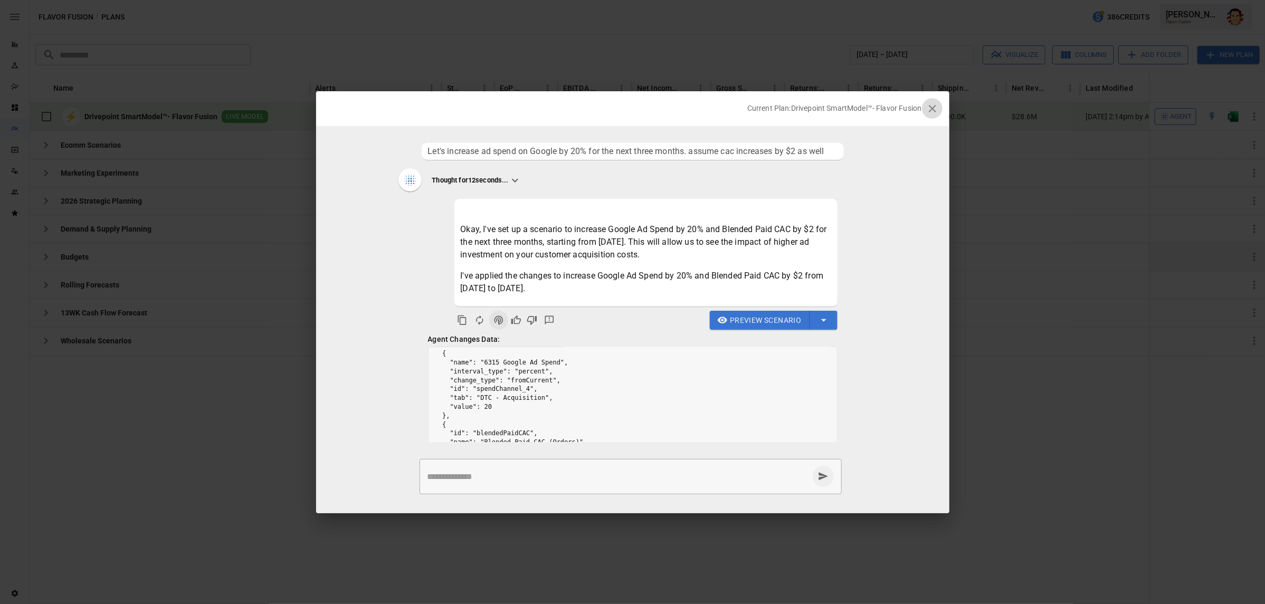
click at [935, 110] on icon "button" at bounding box center [932, 108] width 13 height 13
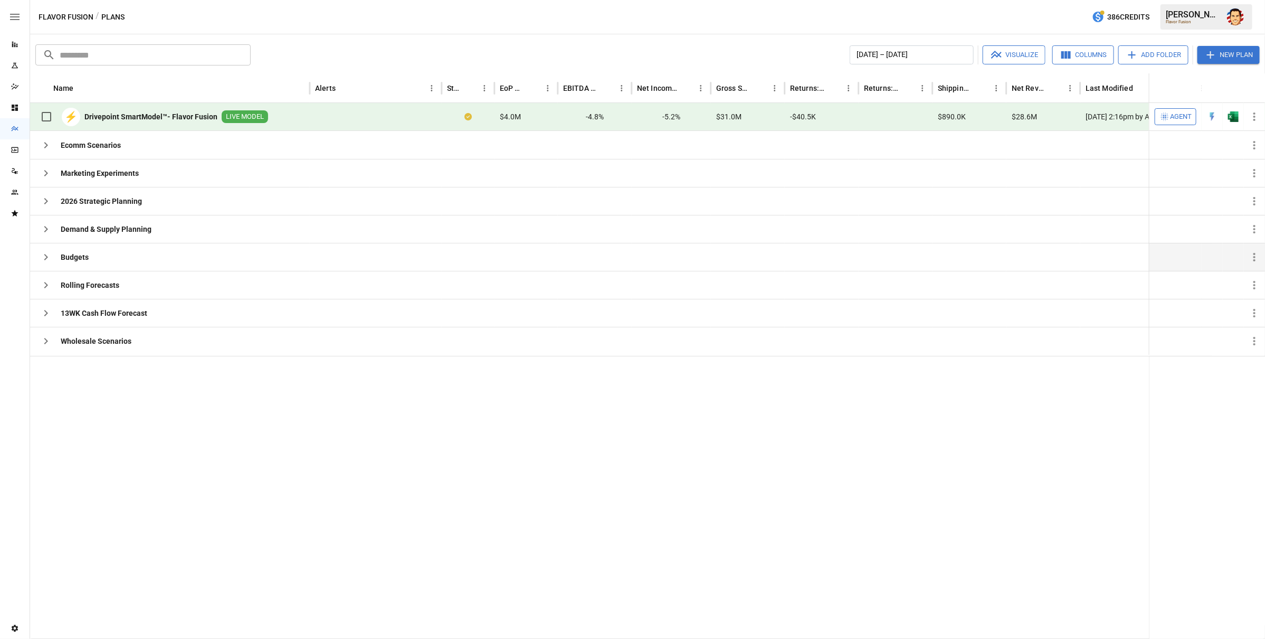
click at [1168, 115] on icon "button" at bounding box center [1165, 116] width 11 height 11
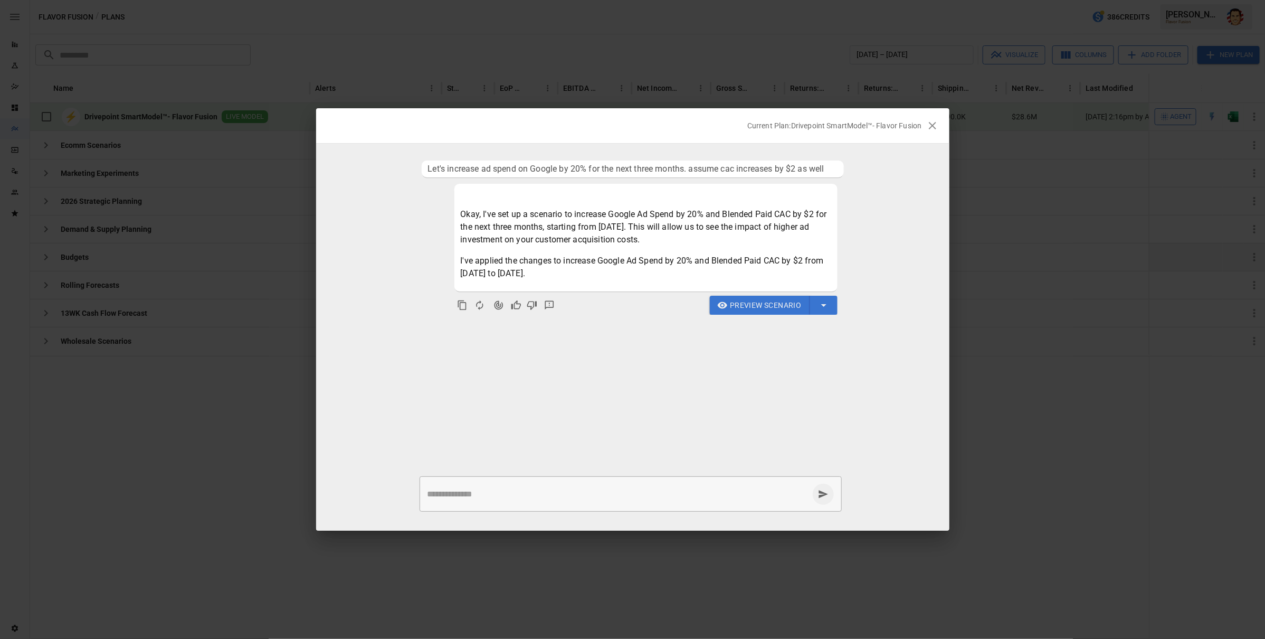
click at [787, 303] on span "Preview Scenario" at bounding box center [765, 305] width 71 height 13
click at [785, 308] on span "Preview Scenario" at bounding box center [765, 305] width 71 height 13
drag, startPoint x: 413, startPoint y: 374, endPoint x: 472, endPoint y: 354, distance: 61.9
click at [413, 374] on ul "Let's increase ad spend on Google by 20% for the next three months. assume cac …" at bounding box center [632, 307] width 633 height 303
drag, startPoint x: 446, startPoint y: 169, endPoint x: 662, endPoint y: 172, distance: 215.9
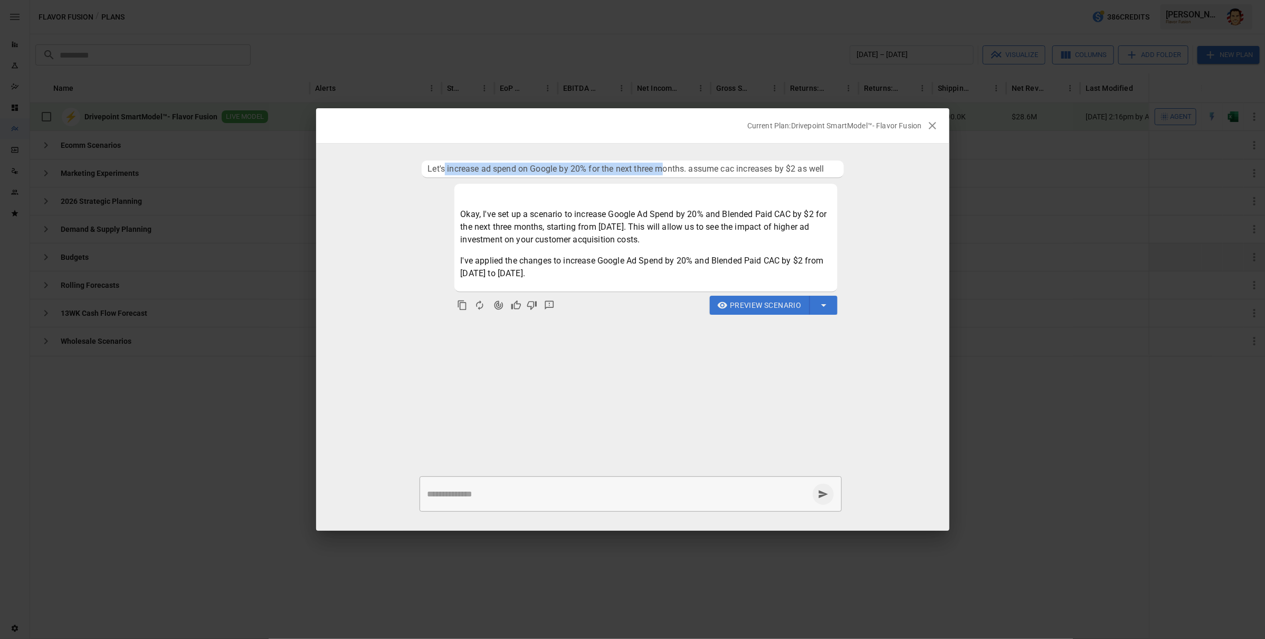
click at [662, 172] on span "Let's increase ad spend on Google by 20% for the next three months. assume cac …" at bounding box center [633, 169] width 410 height 13
drag, startPoint x: 667, startPoint y: 173, endPoint x: 705, endPoint y: 224, distance: 63.8
click at [667, 173] on span "Let's increase ad spend on Google by 20% for the next three months. assume cac …" at bounding box center [633, 169] width 410 height 13
click at [694, 248] on div "Okay, I've set up a scenario to increase Google Ad Spend by 20% and Blended Pai…" at bounding box center [646, 244] width 371 height 72
drag, startPoint x: 622, startPoint y: 351, endPoint x: 579, endPoint y: 337, distance: 45.1
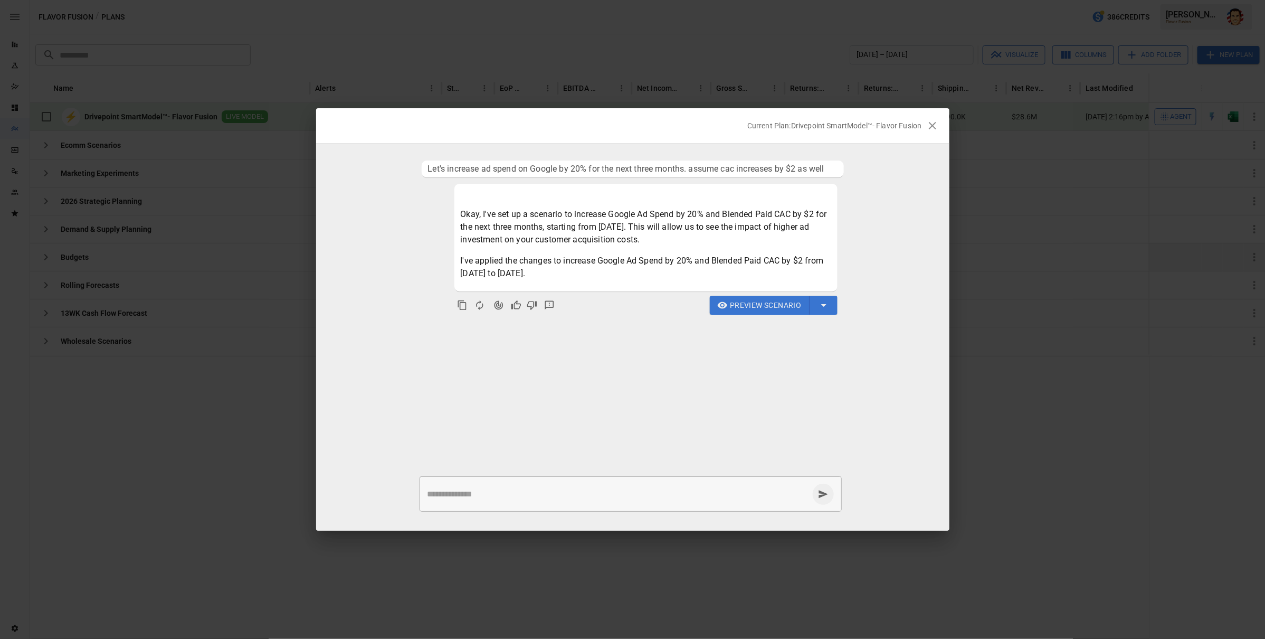
click at [621, 351] on ul "Let's increase ad spend on Google by 20% for the next three months. assume cac …" at bounding box center [632, 307] width 633 height 303
click at [496, 308] on icon "Agent Changes Data" at bounding box center [498, 305] width 9 height 9
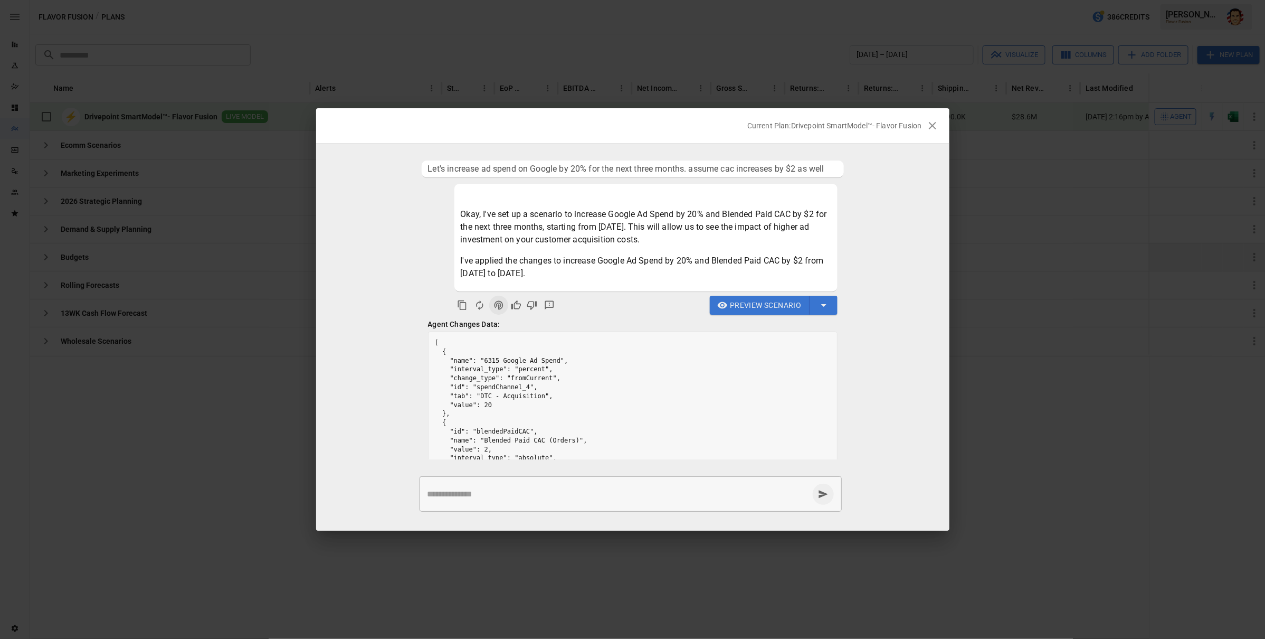
scroll to position [14, 0]
click at [899, 347] on ul "Let's increase ad spend on Google by 20% for the next three months. assume cac …" at bounding box center [632, 307] width 633 height 303
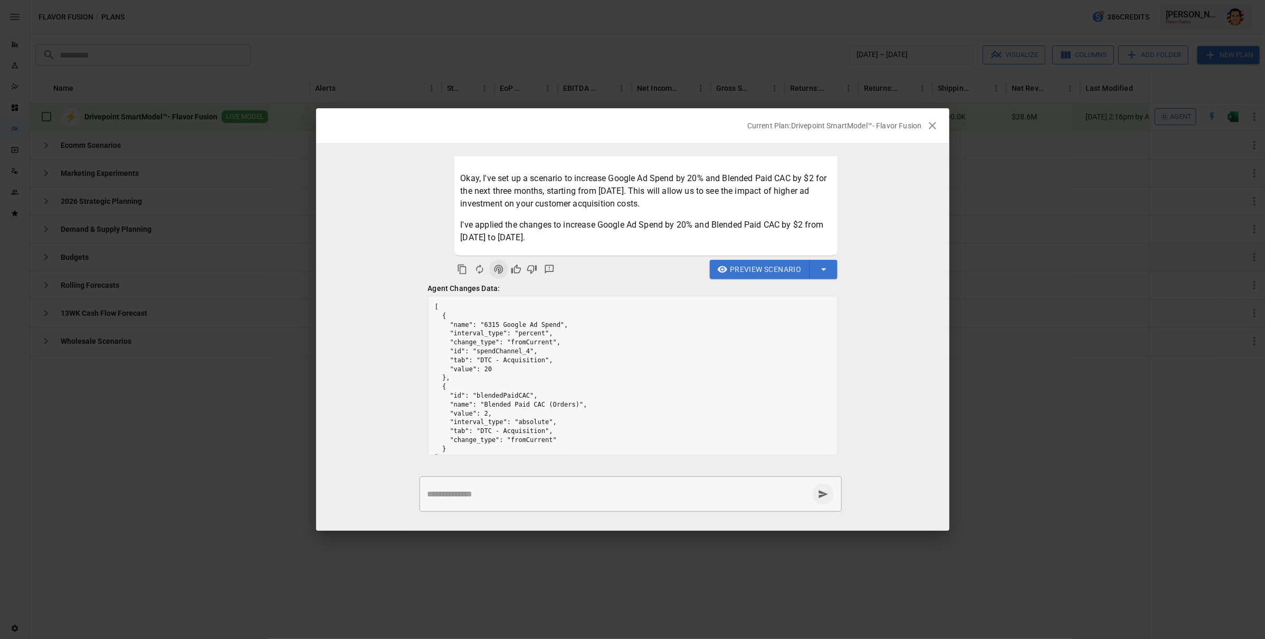
scroll to position [0, 0]
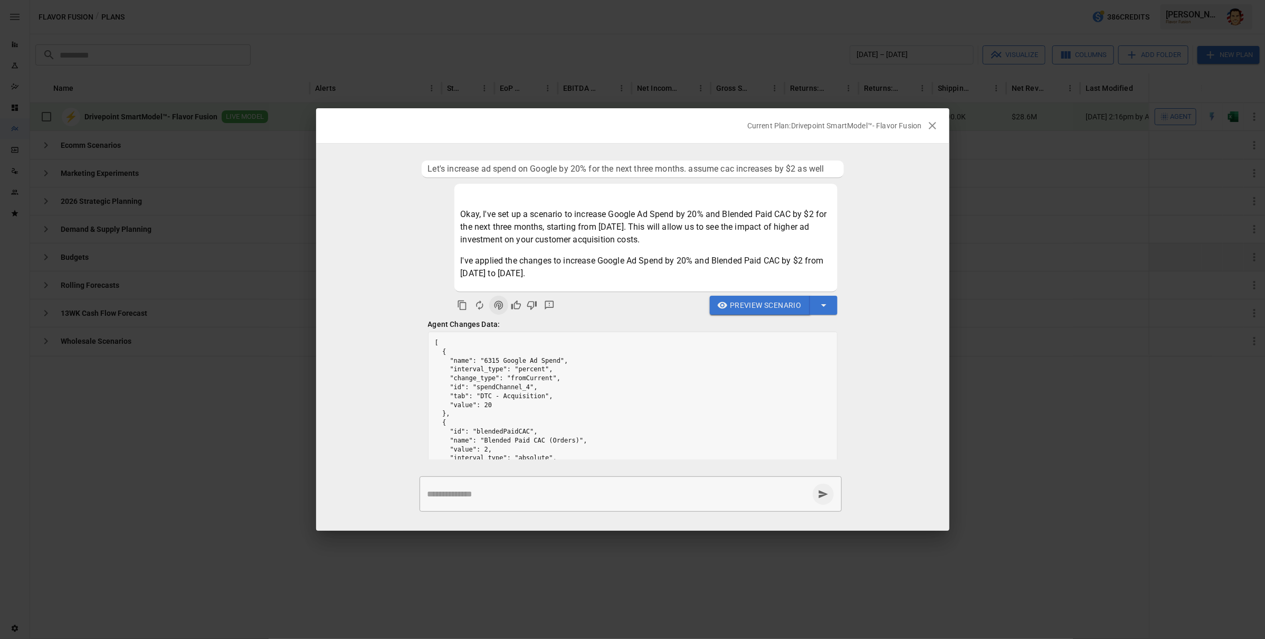
click at [731, 306] on span "Preview Scenario" at bounding box center [765, 305] width 71 height 13
click at [731, 307] on span "Preview Scenario" at bounding box center [765, 305] width 71 height 13
click at [730, 306] on button "Preview Scenario" at bounding box center [760, 305] width 100 height 19
click at [738, 304] on span "Preview Scenario" at bounding box center [765, 305] width 71 height 13
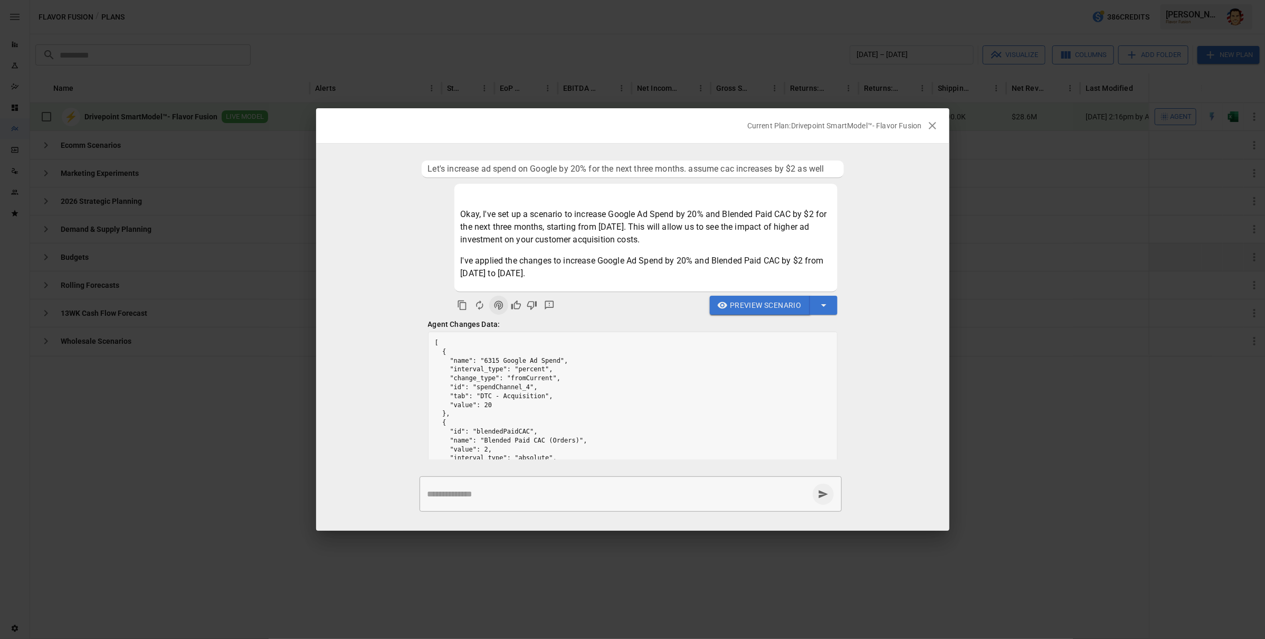
click at [738, 304] on span "Preview Scenario" at bounding box center [765, 305] width 71 height 13
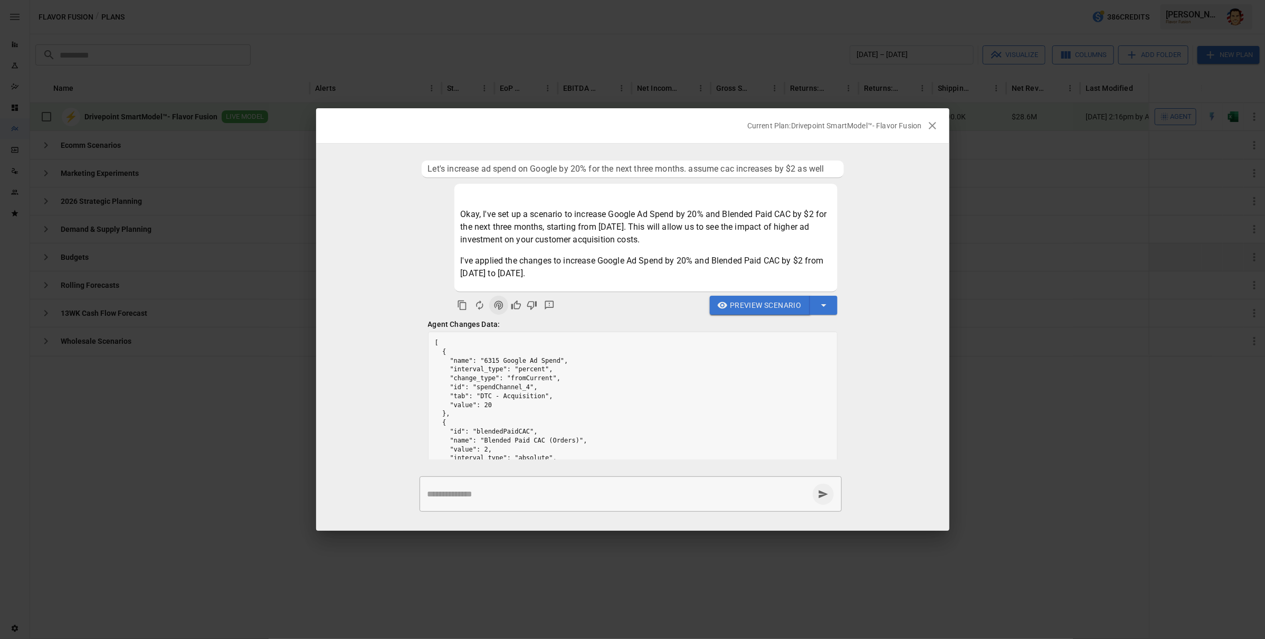
click at [761, 310] on span "Preview Scenario" at bounding box center [765, 305] width 71 height 13
click at [726, 311] on button "Preview Scenario" at bounding box center [760, 305] width 100 height 19
click at [725, 310] on button "Preview Scenario" at bounding box center [760, 305] width 100 height 19
